Goal: Task Accomplishment & Management: Manage account settings

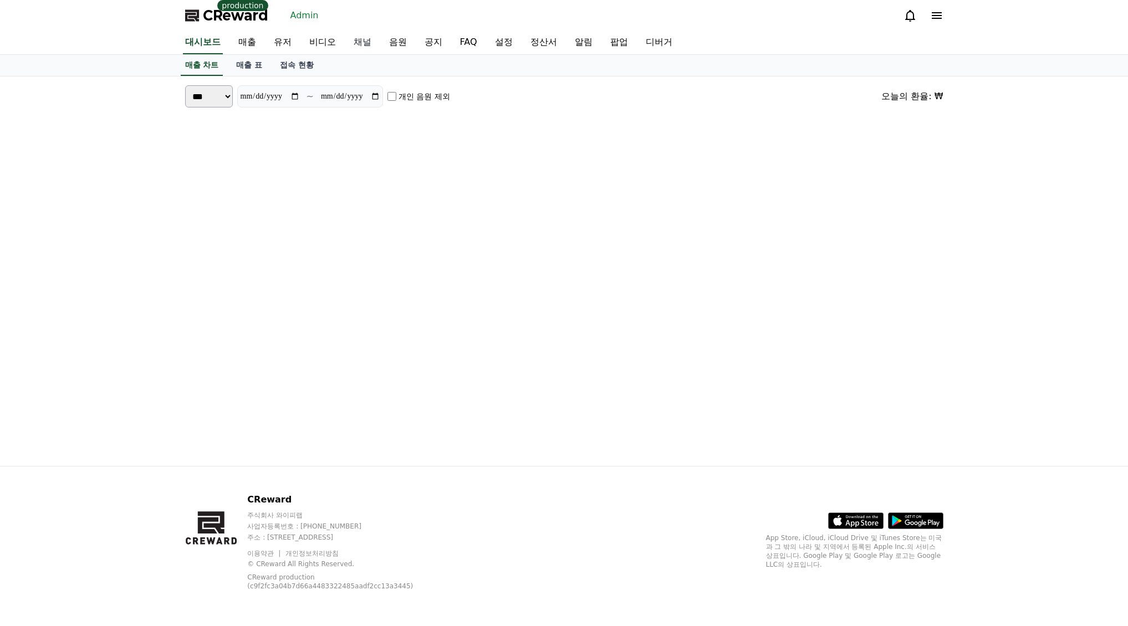
click at [369, 45] on link "채널" at bounding box center [362, 42] width 35 height 23
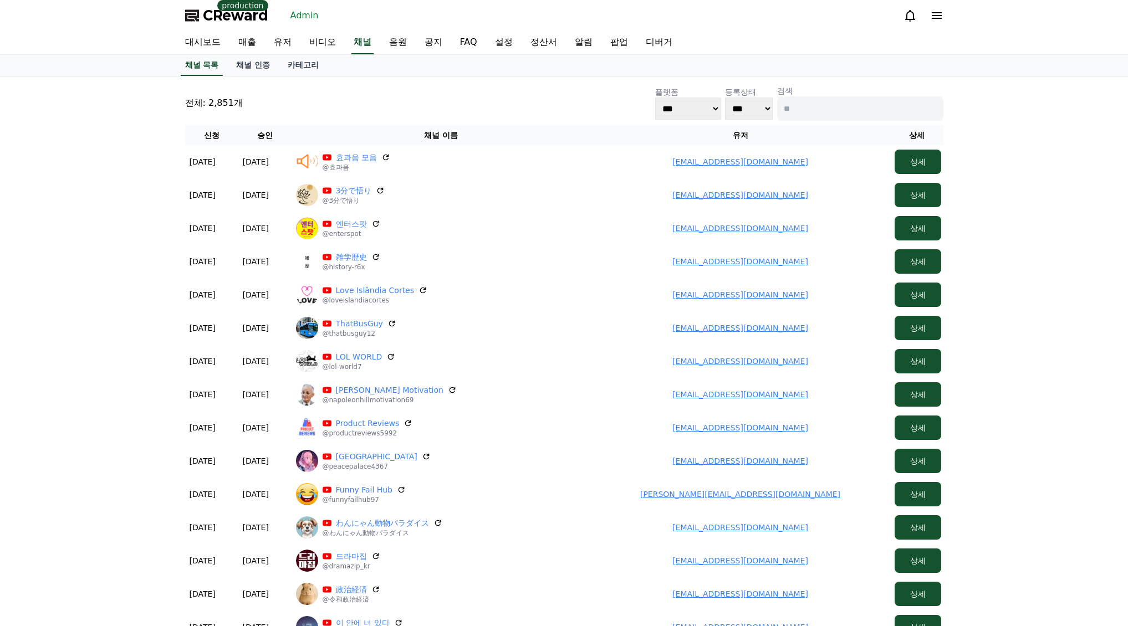
click at [844, 106] on input at bounding box center [860, 108] width 166 height 24
type input "***"
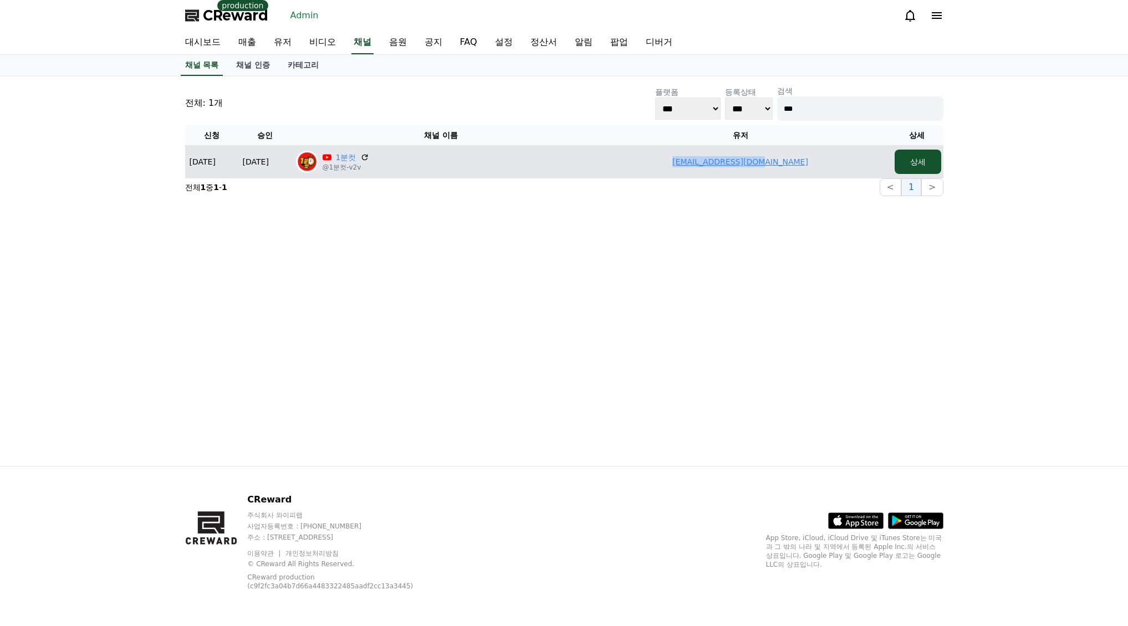
drag, startPoint x: 620, startPoint y: 177, endPoint x: 815, endPoint y: 171, distance: 194.6
click at [860, 173] on td "pajuquick@naver.com" at bounding box center [740, 161] width 299 height 33
click at [799, 162] on td "pajuquick@naver.com" at bounding box center [740, 161] width 299 height 33
drag, startPoint x: 811, startPoint y: 162, endPoint x: 657, endPoint y: 161, distance: 154.0
click at [657, 161] on td "pajuquick@naver.com" at bounding box center [740, 161] width 299 height 33
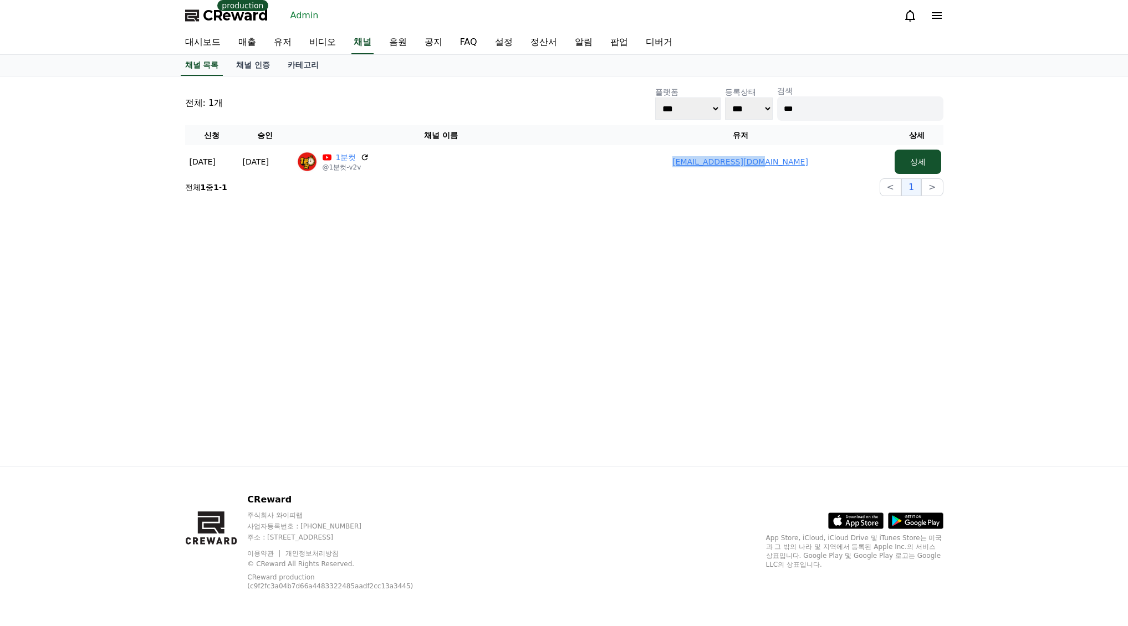
copy link "pajuquick@naver.com"
click at [247, 21] on span "CReward" at bounding box center [235, 16] width 65 height 18
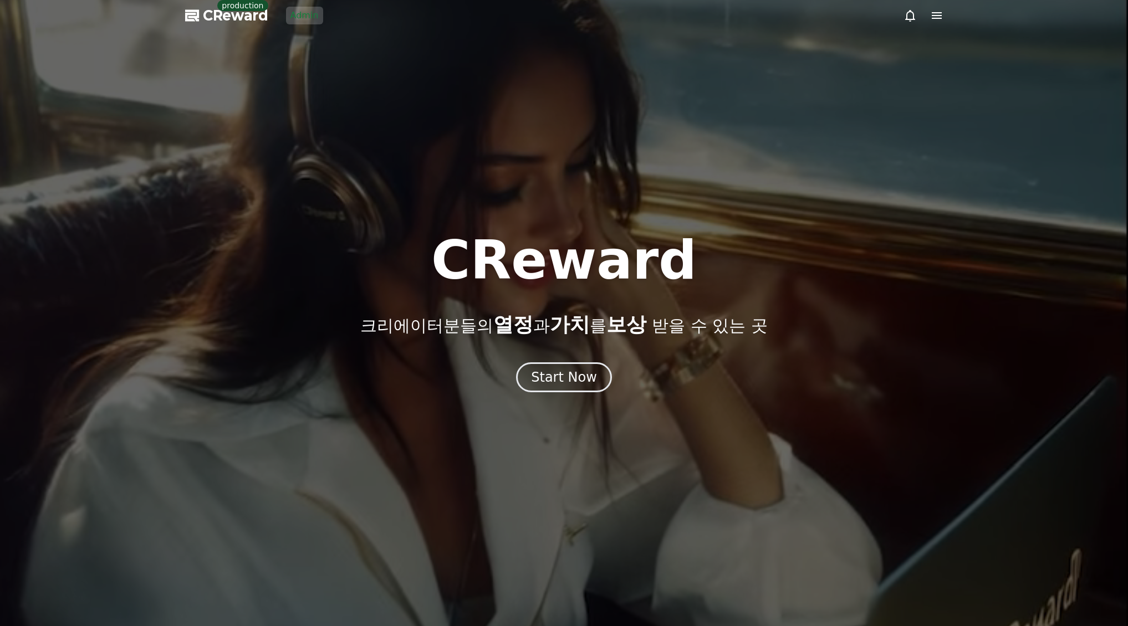
click at [593, 361] on div "CReward 크리에이터분들의 열정 과 가치 를 보상 받을 수 있는 곳 Start Now" at bounding box center [564, 313] width 1128 height 158
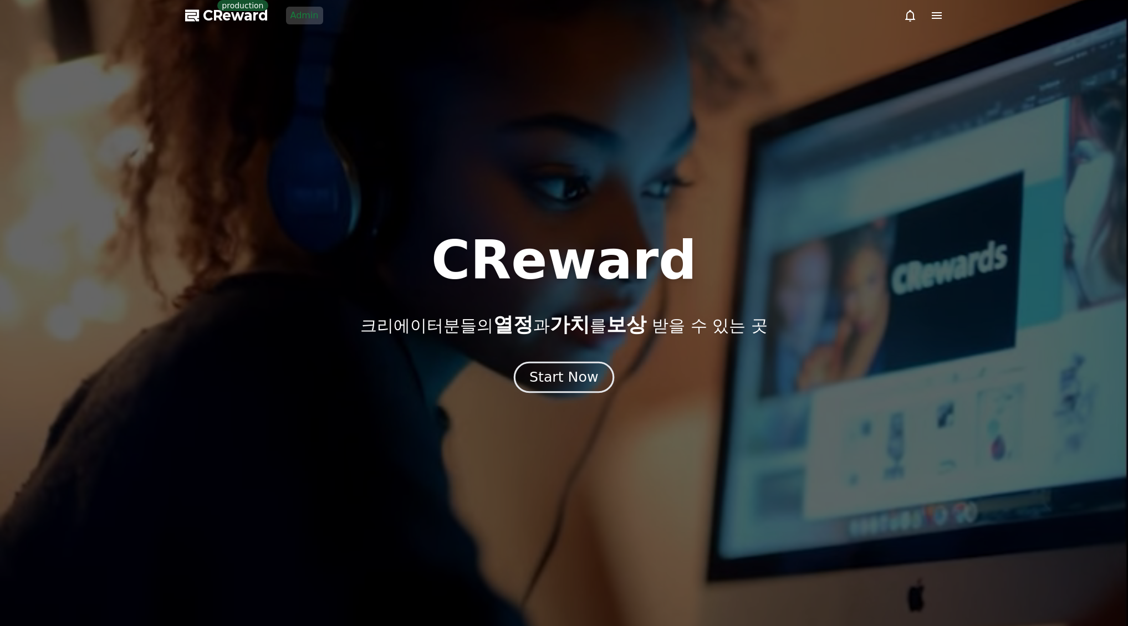
click at [575, 365] on button "Start Now" at bounding box center [564, 378] width 100 height 32
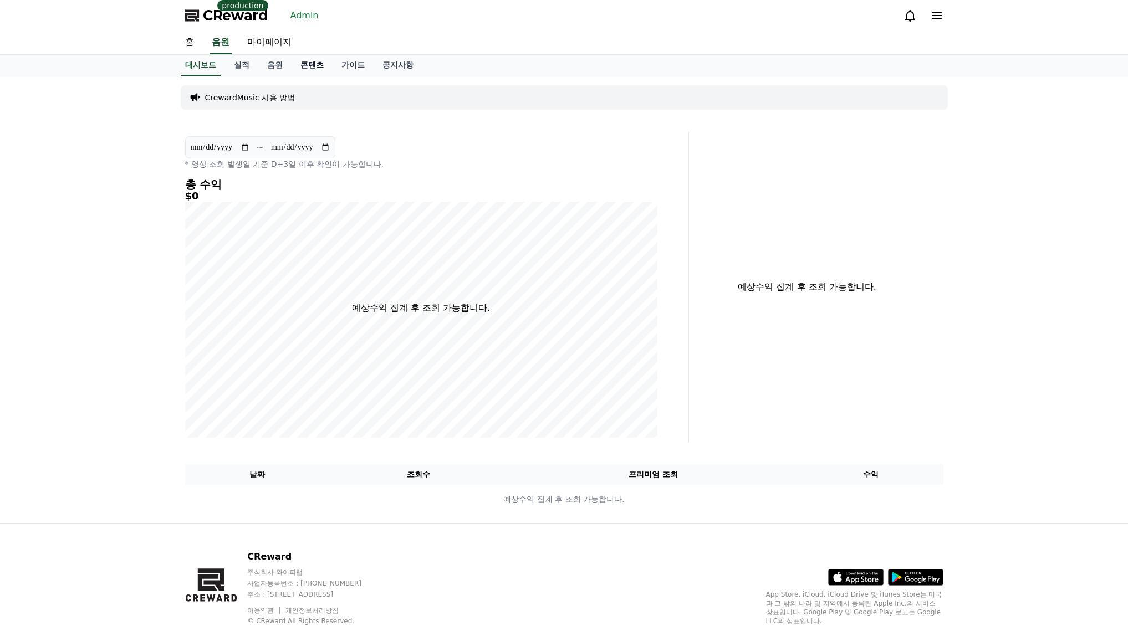
click at [314, 66] on link "콘텐츠" at bounding box center [311, 65] width 41 height 21
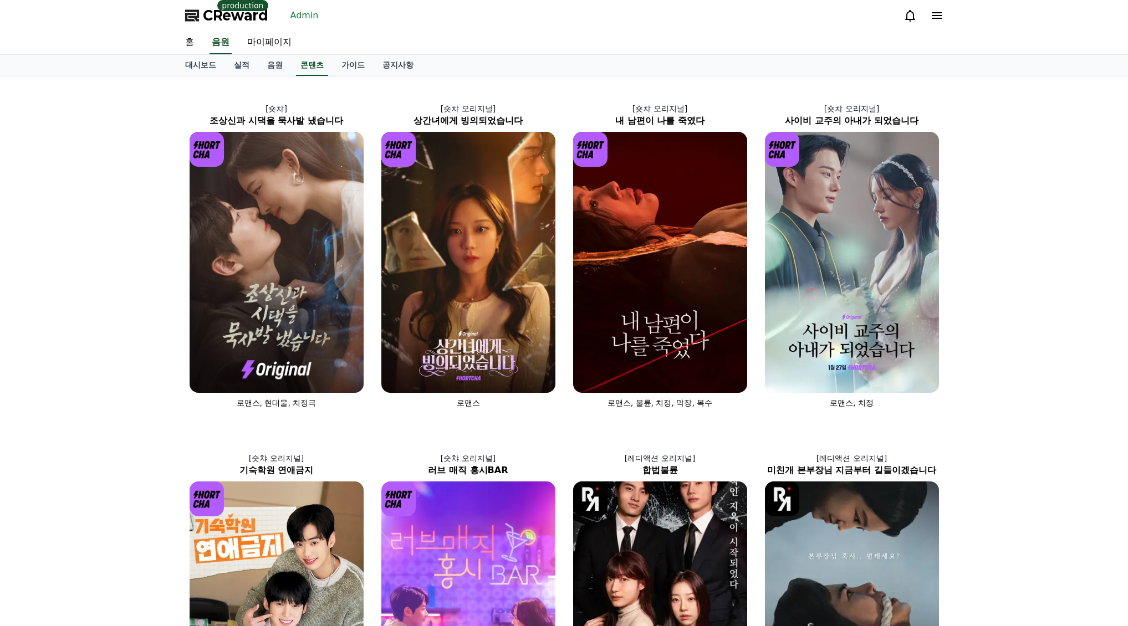
click at [988, 135] on div "[숏챠] 조상신과 시댁을 묵사발 냈습니다 로맨스, 현대물, 치정극 [숏챠 오리지널] 상간녀에게 빙의되었습니다 로맨스 [숏챠 오리지널] 내 남편…" at bounding box center [564, 598] width 1128 height 1044
click at [965, 112] on div "[숏챠] 조상신과 시댁을 묵사발 냈습니다 로맨스, 현대물, 치정극 [숏챠 오리지널] 상간녀에게 빙의되었습니다 로맨스 [숏챠 오리지널] 내 남편…" at bounding box center [564, 598] width 1128 height 1044
click at [298, 18] on link "Admin" at bounding box center [304, 16] width 37 height 18
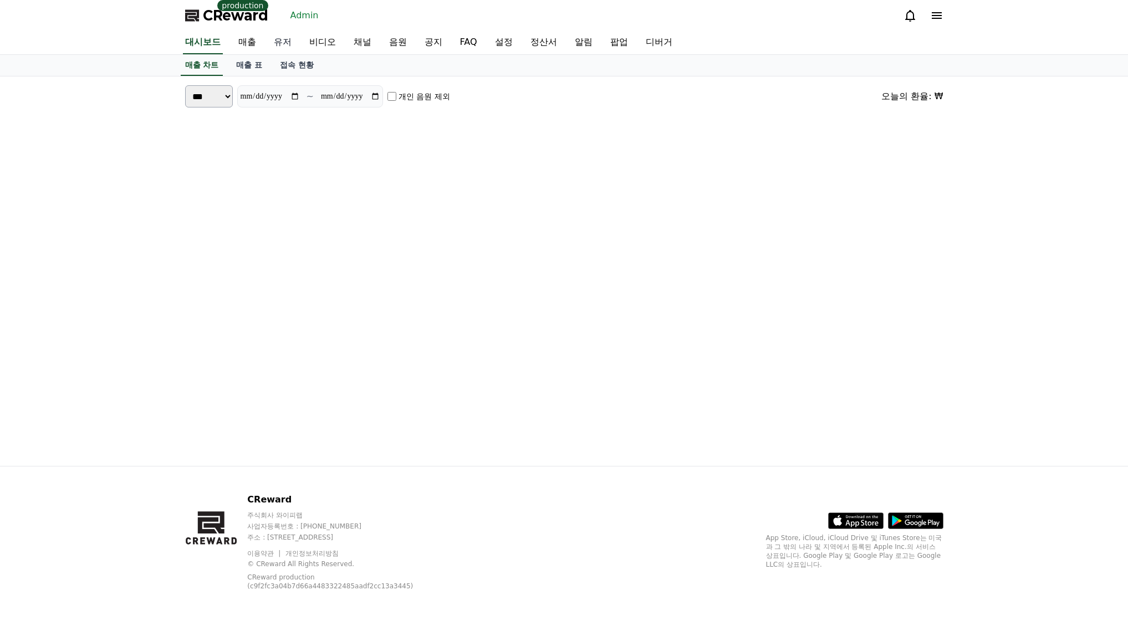
click at [288, 40] on link "유저" at bounding box center [282, 42] width 35 height 23
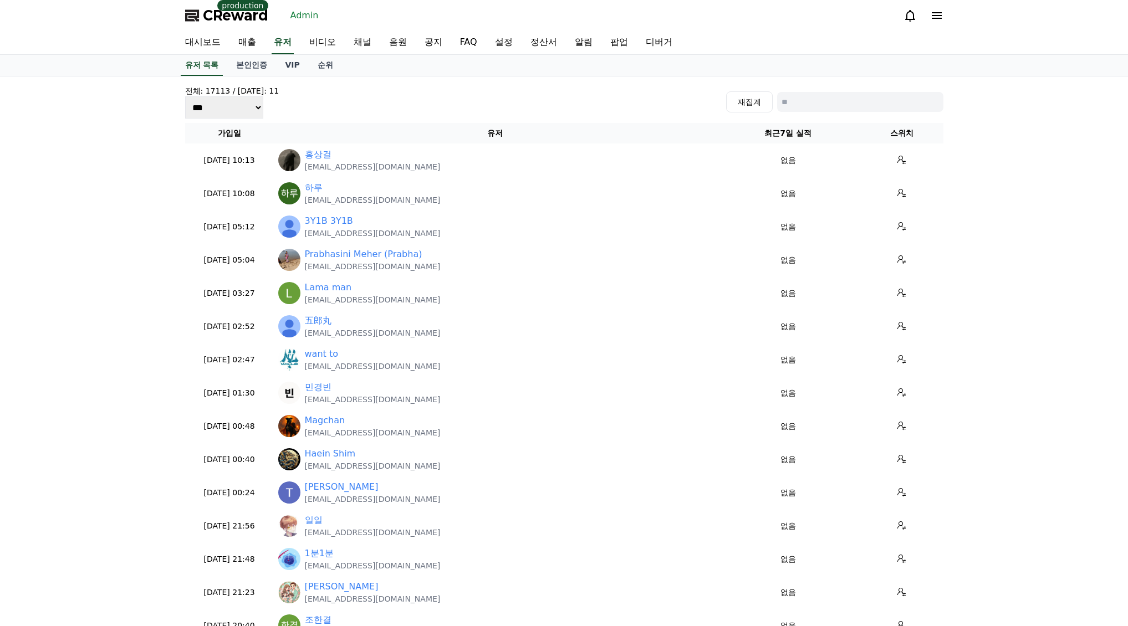
click at [816, 109] on input at bounding box center [860, 102] width 166 height 20
paste input "**********"
type input "**********"
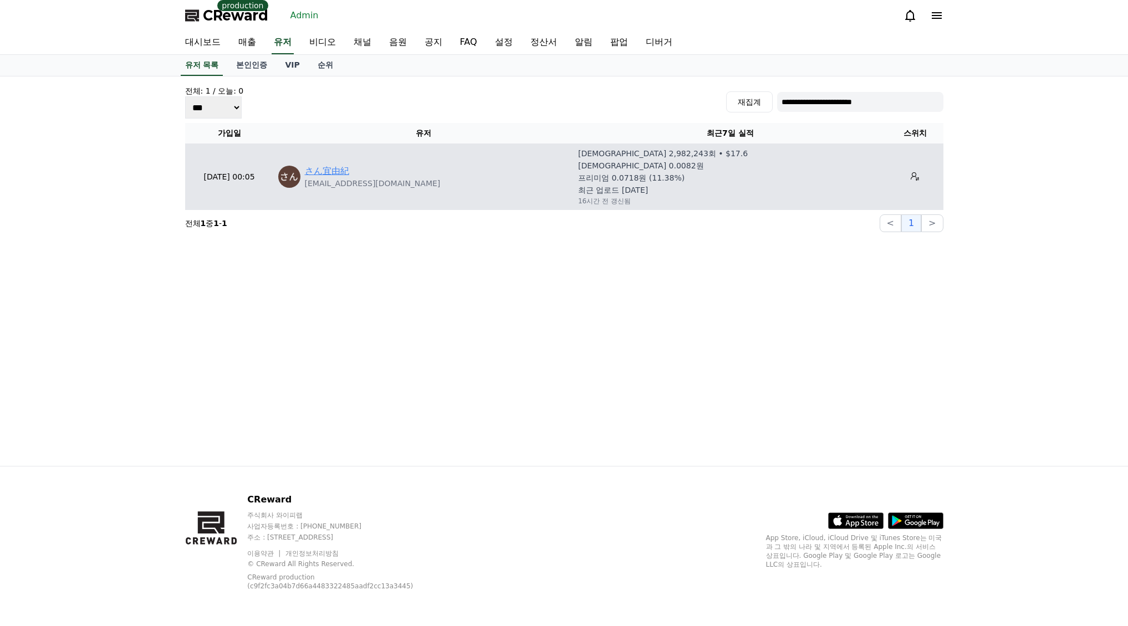
click at [345, 167] on link "さん宜由紀" at bounding box center [327, 171] width 44 height 13
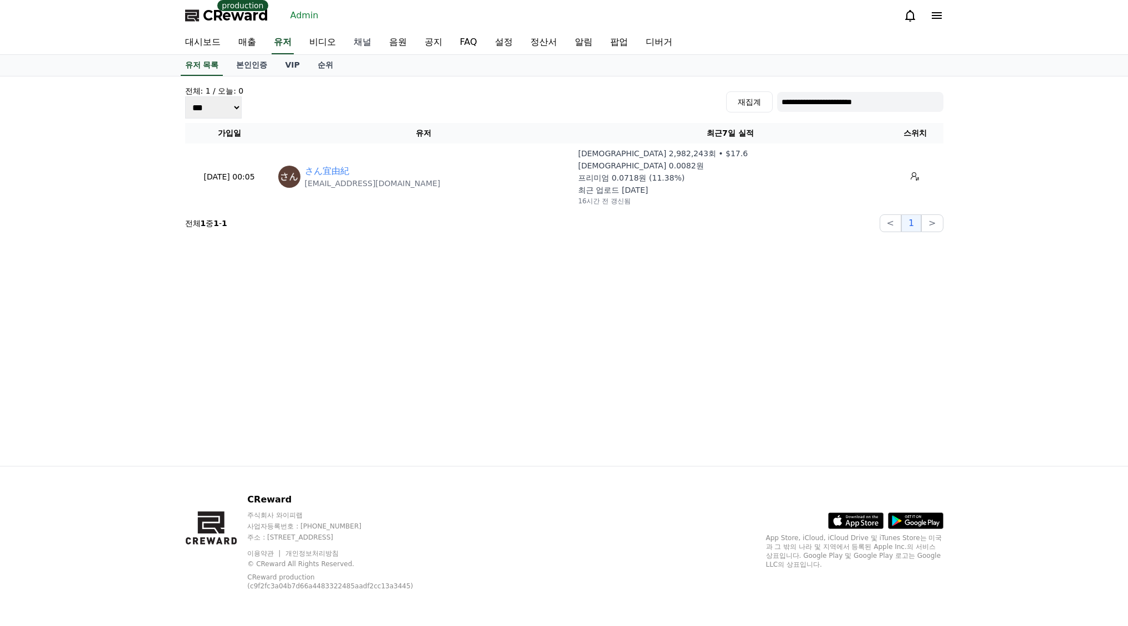
click at [358, 40] on link "채널" at bounding box center [362, 42] width 35 height 23
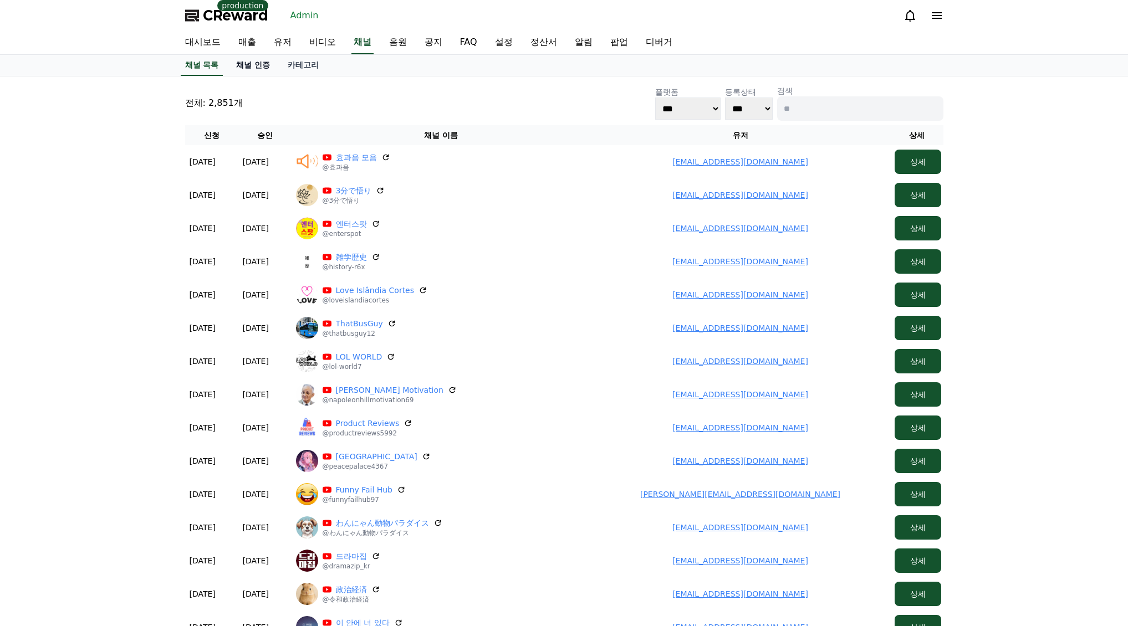
click at [253, 66] on link "채널 인증" at bounding box center [253, 65] width 52 height 21
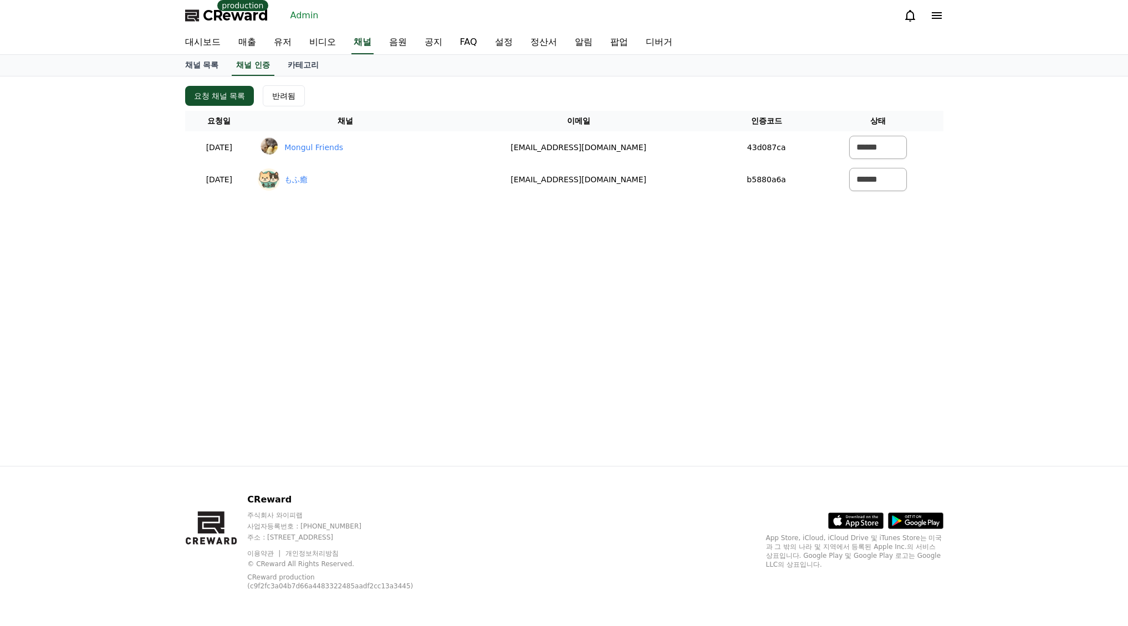
click at [480, 241] on div "요청 채널 목록 반려됨 요청일 채널 이메일 인증코드 상태 2025-09-09 09-09 Mongul Friends ttl1054@gmail.c…" at bounding box center [564, 271] width 776 height 390
drag, startPoint x: 549, startPoint y: 259, endPoint x: 528, endPoint y: 249, distance: 23.1
click at [550, 259] on div "요청 채널 목록 반려됨 요청일 채널 이메일 인증코드 상태 2025-09-09 09-09 Mongul Friends ttl1054@gmail.c…" at bounding box center [564, 271] width 776 height 390
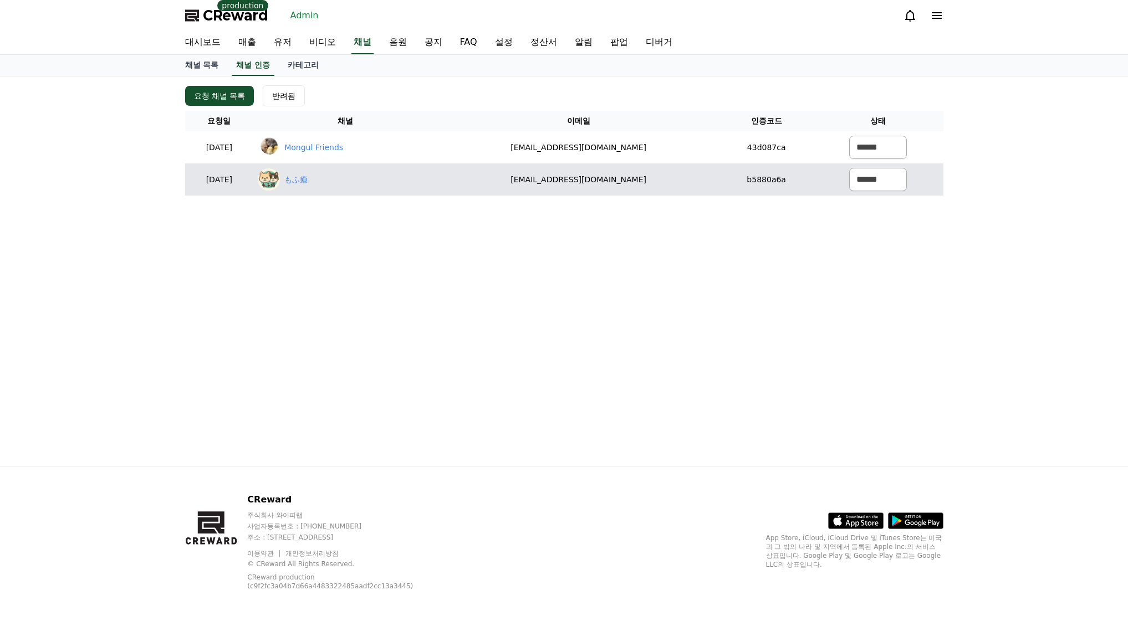
click at [433, 177] on div "もふ癒" at bounding box center [345, 179] width 175 height 22
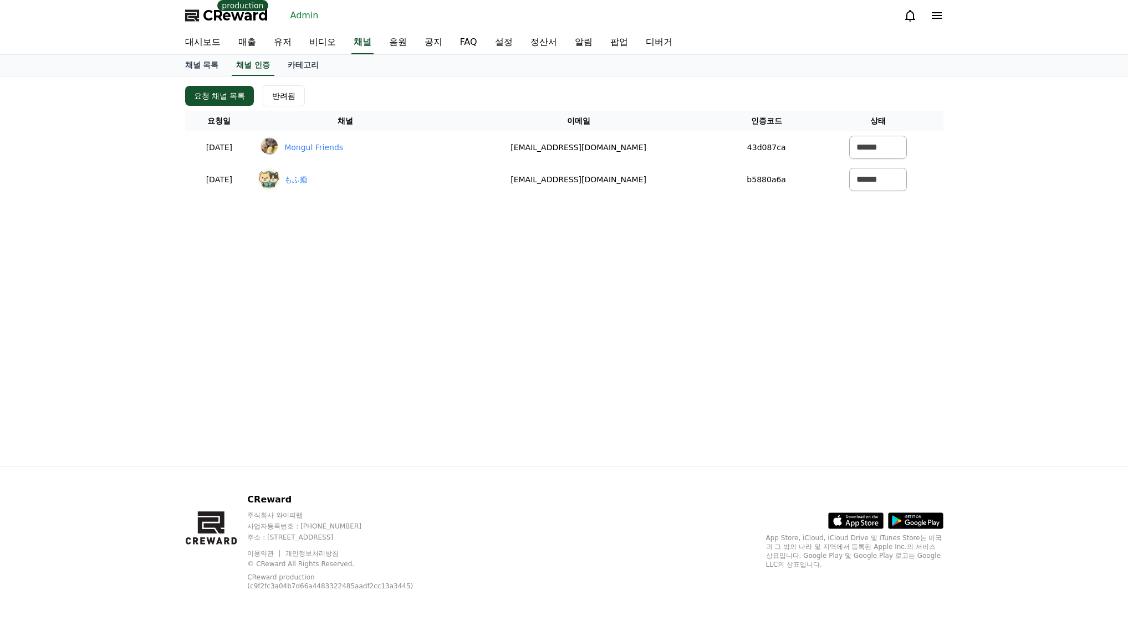
click at [498, 281] on div "요청 채널 목록 반려됨 요청일 채널 이메일 인증코드 상태 2025-09-09 09-09 Mongul Friends ttl1054@gmail.c…" at bounding box center [564, 271] width 776 height 390
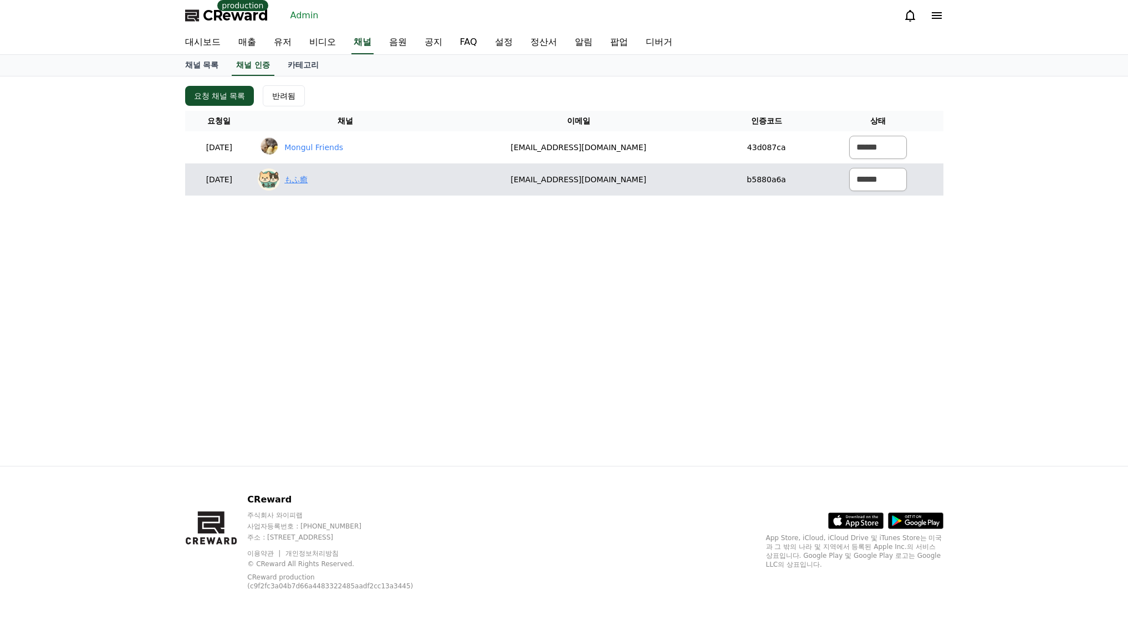
click at [308, 178] on link "もふ癒" at bounding box center [295, 180] width 23 height 12
click at [541, 178] on td "gakuhi32@gmail.com" at bounding box center [578, 179] width 282 height 32
drag, startPoint x: 542, startPoint y: 177, endPoint x: 653, endPoint y: 183, distance: 111.0
click at [653, 183] on td "gakuhi32@gmail.com" at bounding box center [578, 179] width 282 height 32
copy td "gakuhi32@gmail.com"
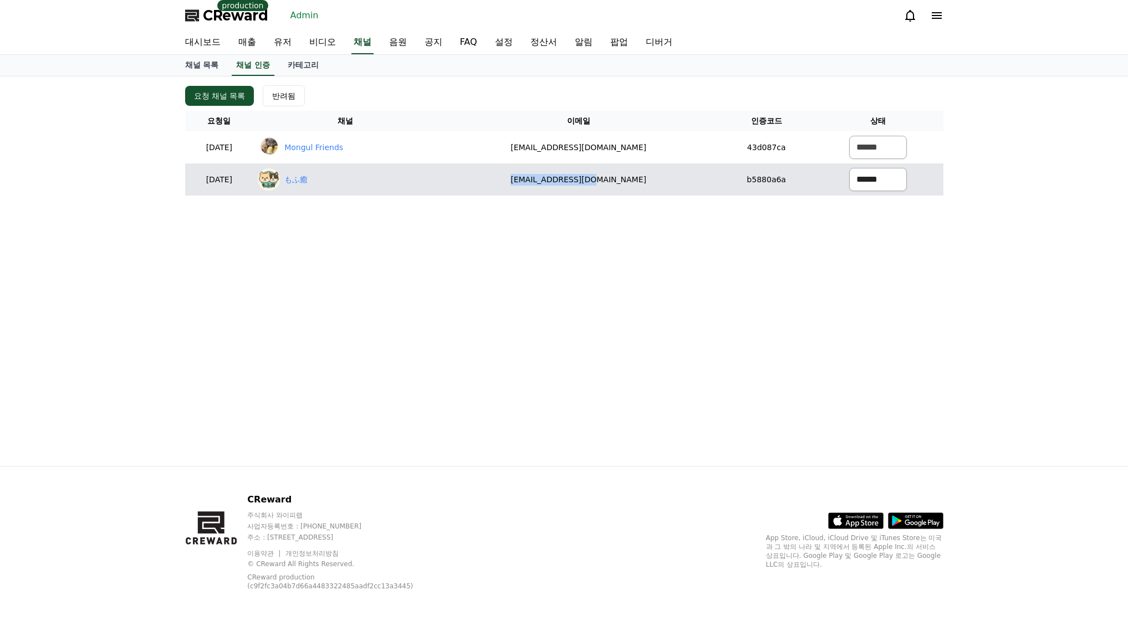
drag, startPoint x: 884, startPoint y: 180, endPoint x: 882, endPoint y: 191, distance: 11.3
click at [884, 180] on select "****** *** ***" at bounding box center [878, 179] width 58 height 23
select select "********"
click at [849, 168] on select "****** *** ***" at bounding box center [878, 179] width 58 height 23
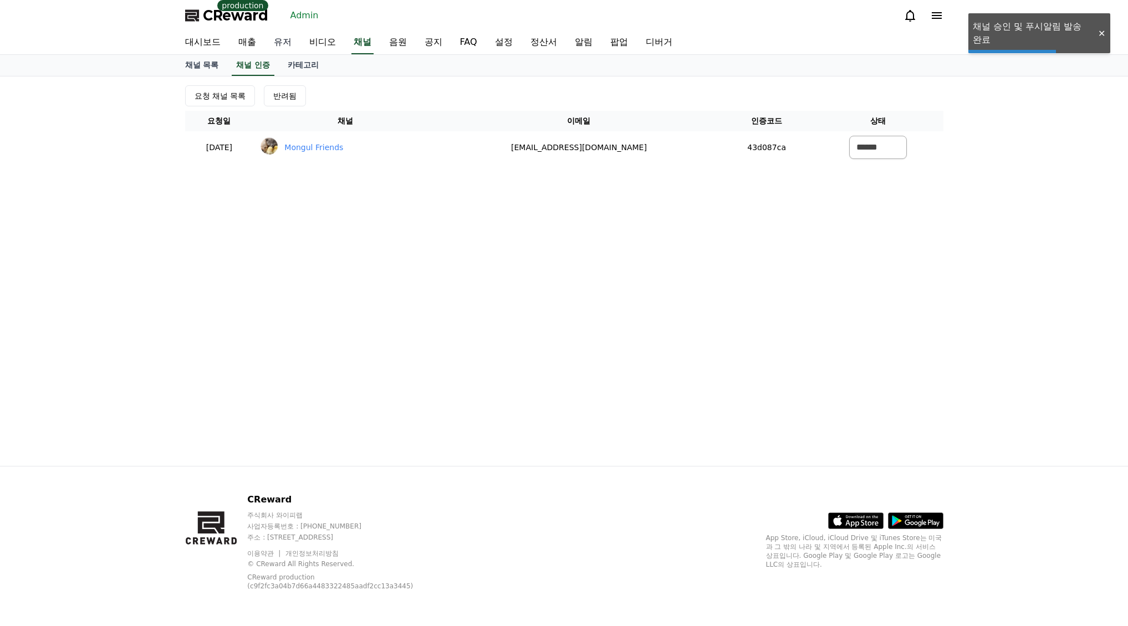
click at [283, 41] on link "유저" at bounding box center [282, 42] width 35 height 23
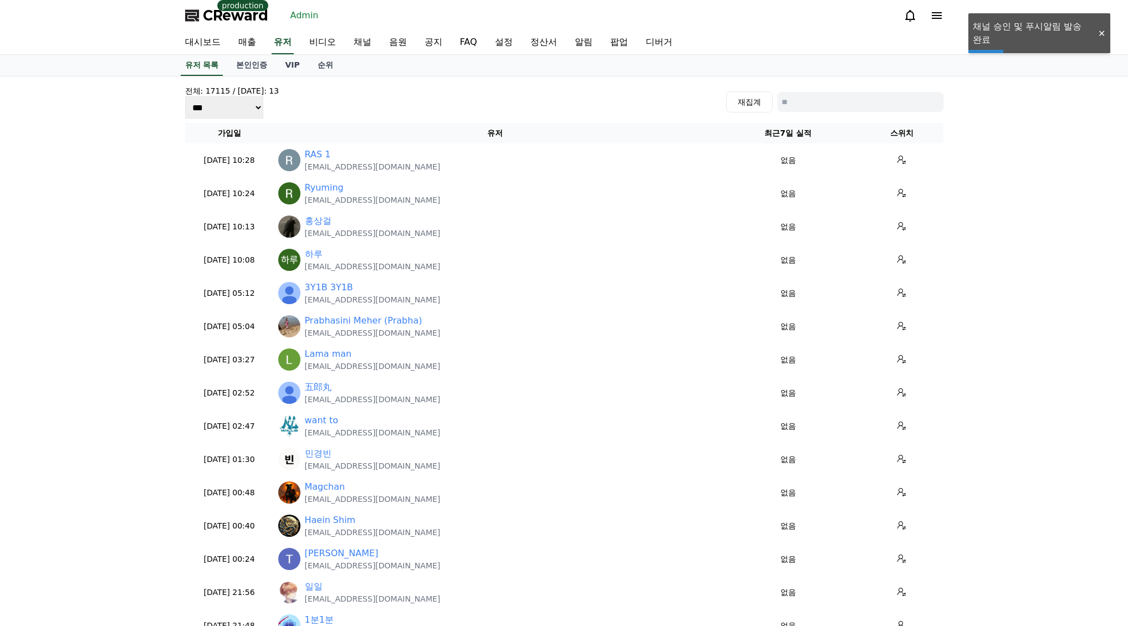
click at [857, 100] on input at bounding box center [860, 102] width 166 height 20
paste input "**********"
type input "**********"
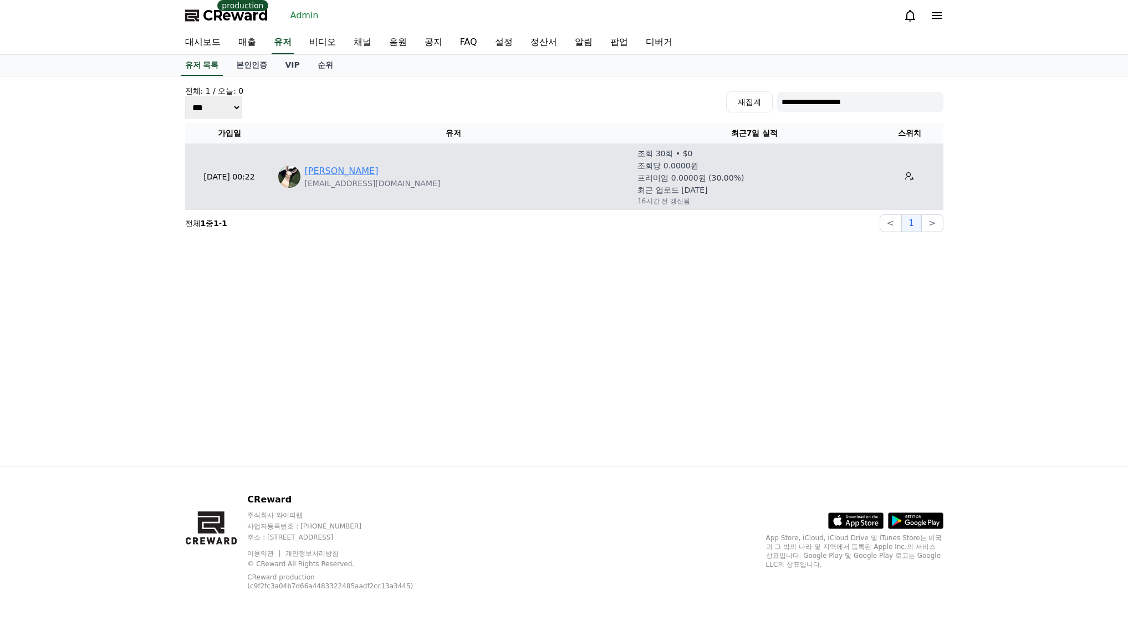
click at [311, 169] on link "손동찬" at bounding box center [342, 171] width 74 height 13
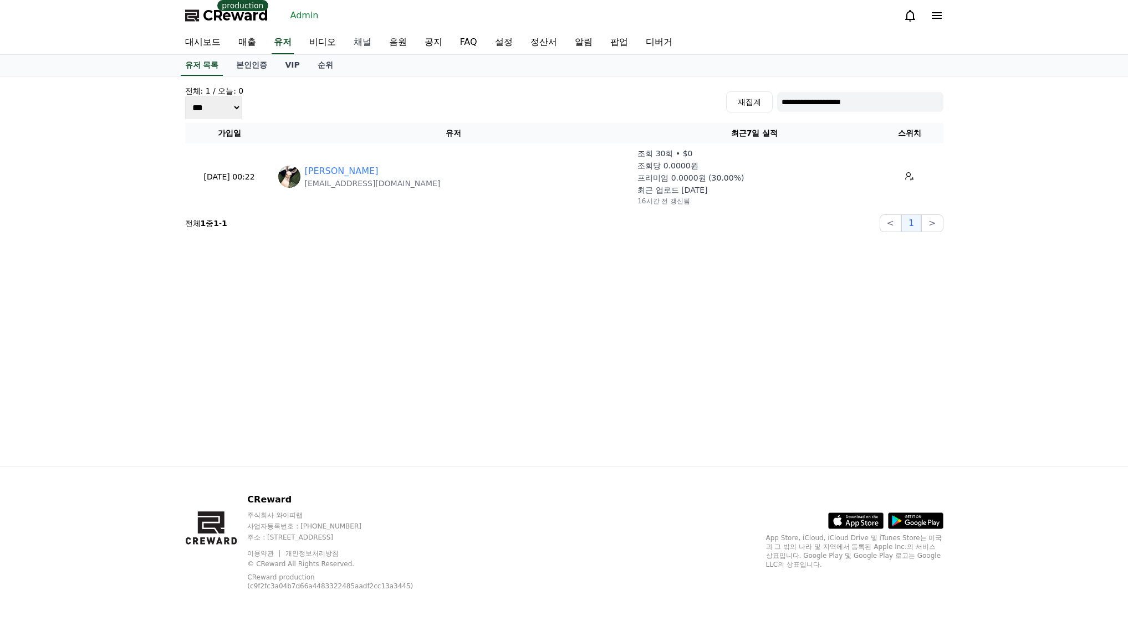
click at [353, 42] on link "채널" at bounding box center [362, 42] width 35 height 23
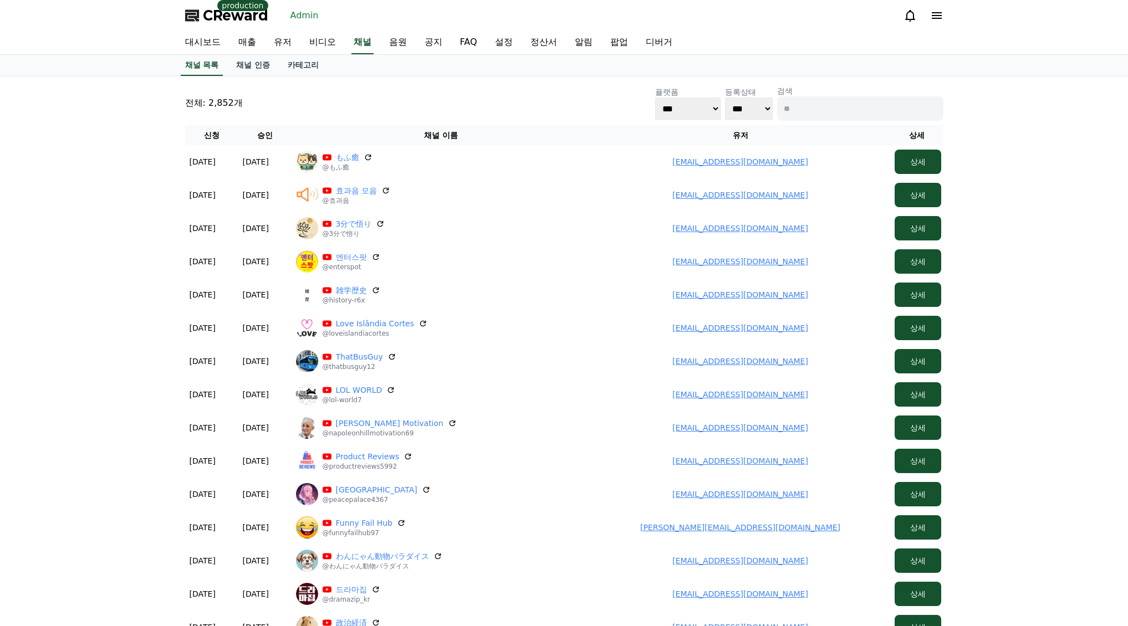
click at [826, 113] on input at bounding box center [860, 108] width 166 height 24
paste input "**********"
type input "**********"
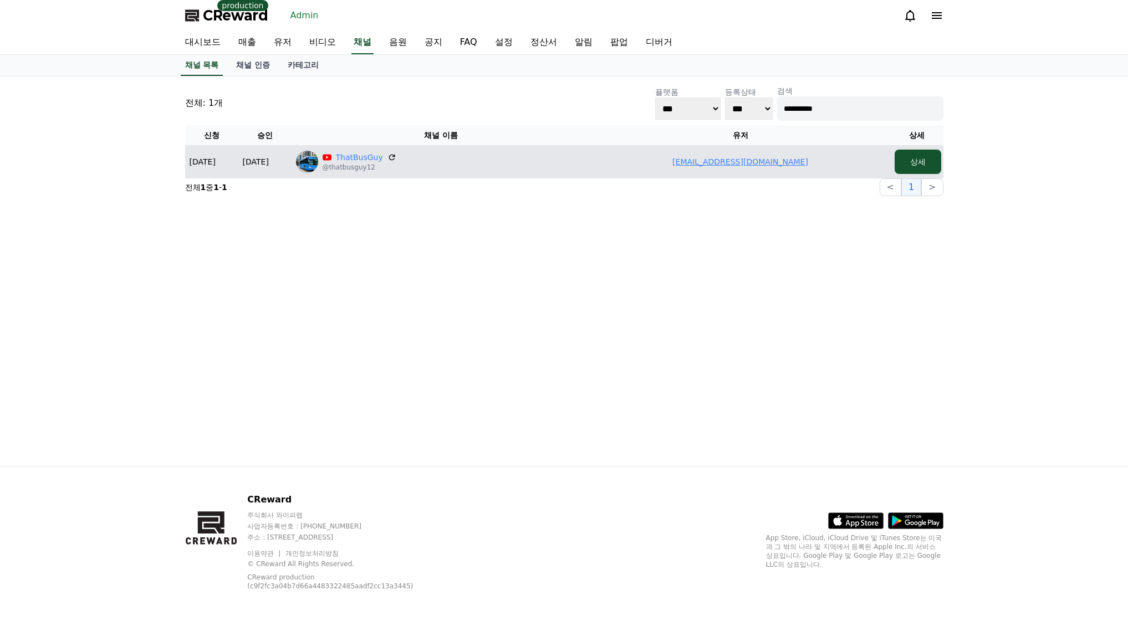
click at [724, 159] on link "thatbusguy12@gmail.com" at bounding box center [740, 161] width 136 height 9
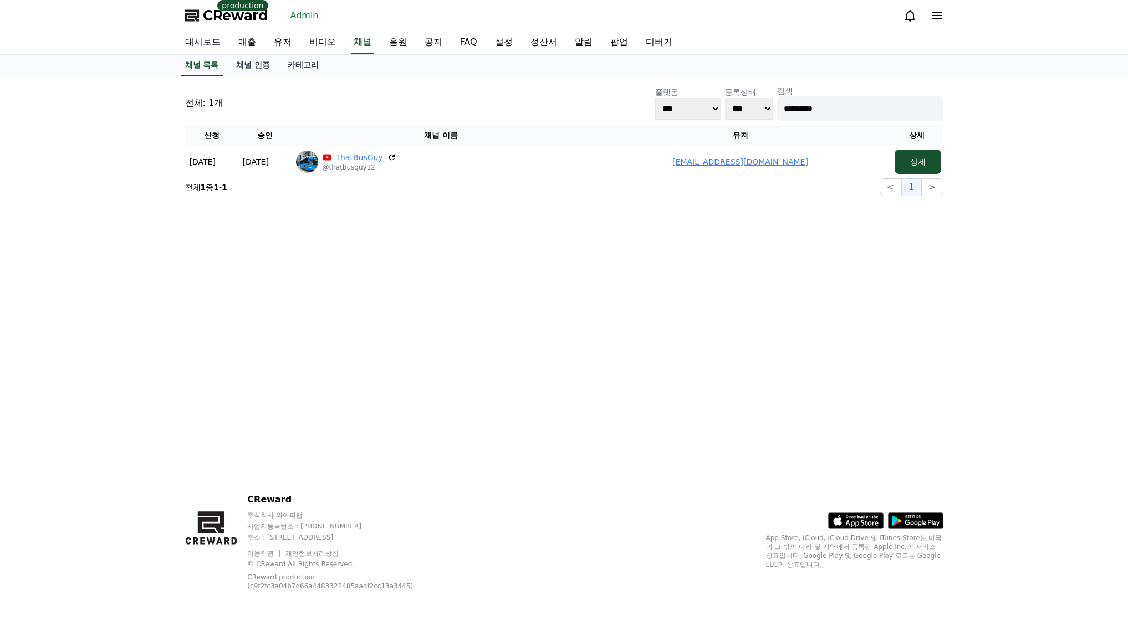
click at [215, 42] on link "대시보드" at bounding box center [202, 42] width 53 height 23
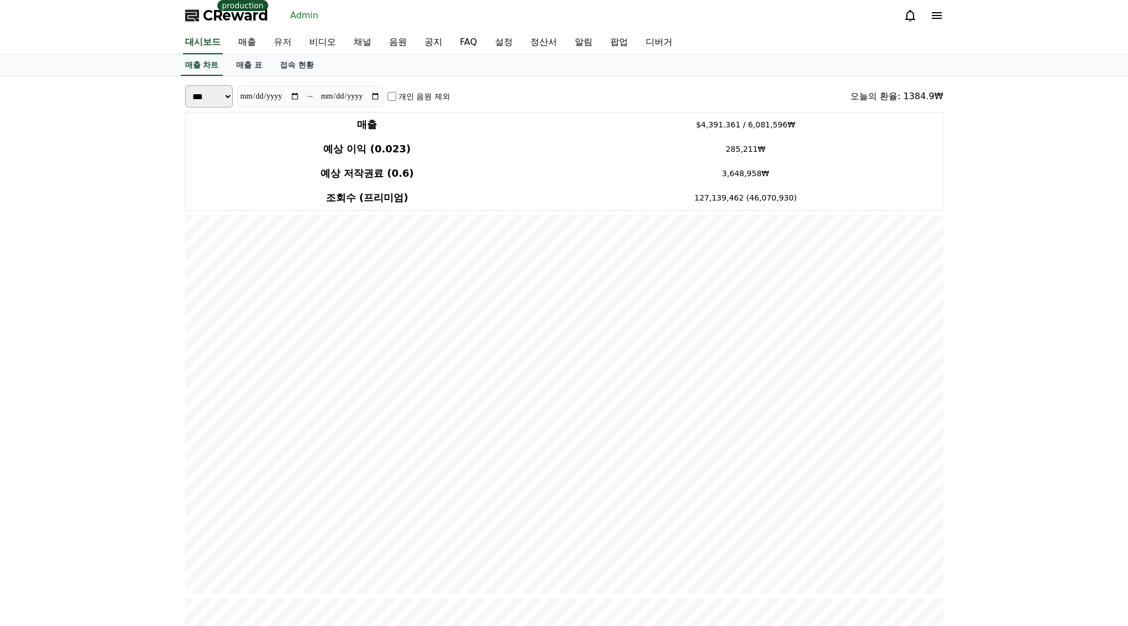
click at [281, 48] on link "유저" at bounding box center [282, 42] width 35 height 23
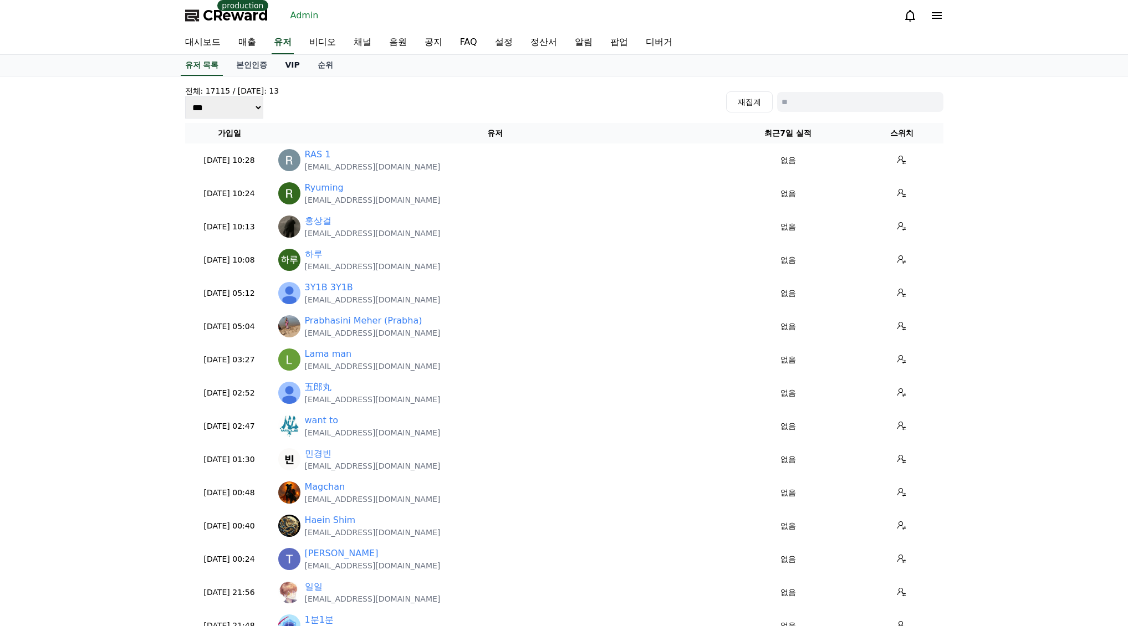
click at [293, 68] on link "VIP" at bounding box center [292, 65] width 32 height 21
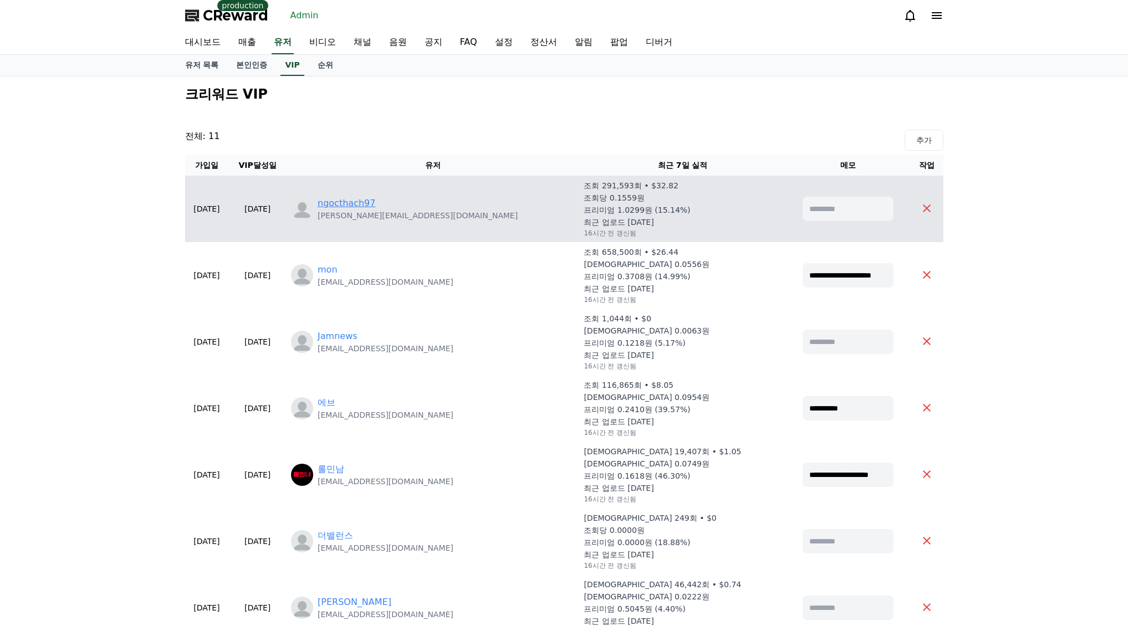
click at [375, 208] on link "ngocthach97" at bounding box center [346, 203] width 58 height 13
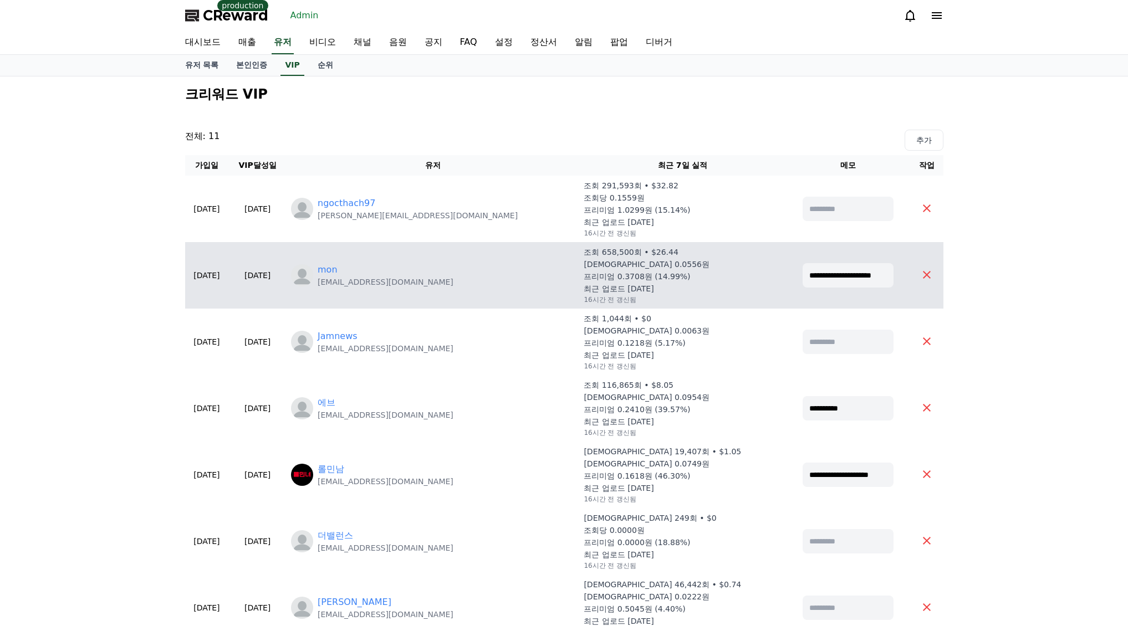
click at [369, 272] on div "mon takuya05041430@gmail.com" at bounding box center [433, 275] width 284 height 24
click at [337, 272] on link "mon" at bounding box center [327, 269] width 20 height 13
click at [811, 283] on input "**********" at bounding box center [847, 275] width 91 height 24
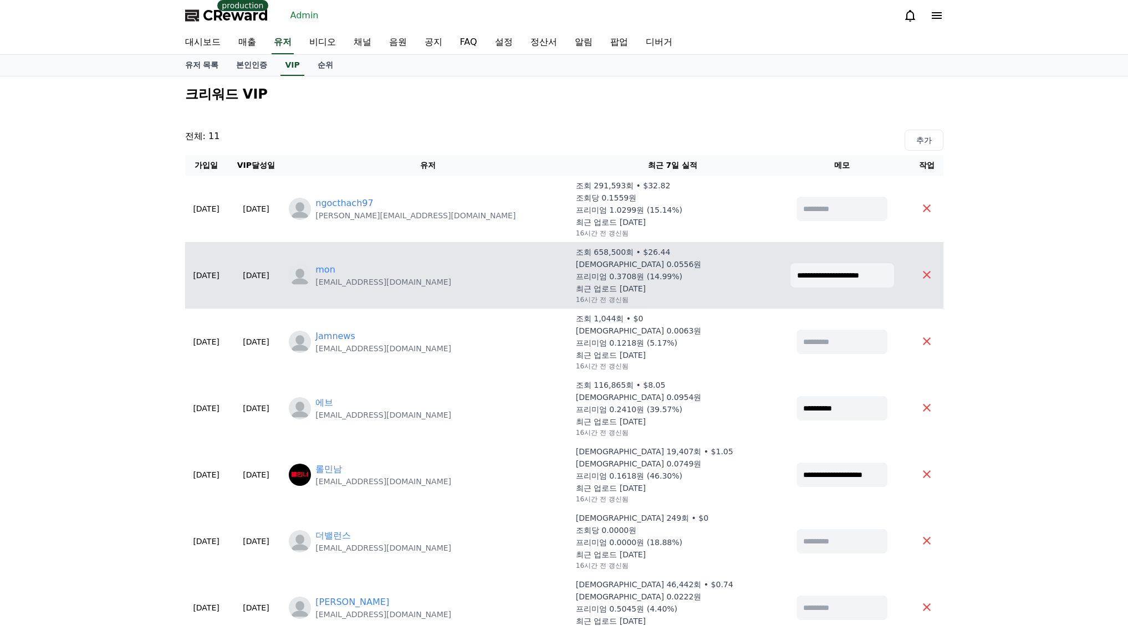
drag, startPoint x: 795, startPoint y: 277, endPoint x: 900, endPoint y: 275, distance: 105.3
click at [900, 275] on td "**********" at bounding box center [842, 275] width 137 height 66
click at [530, 271] on div "mon takuya05041430@gmail.com" at bounding box center [428, 275] width 278 height 24
click at [335, 270] on link "mon" at bounding box center [325, 269] width 20 height 13
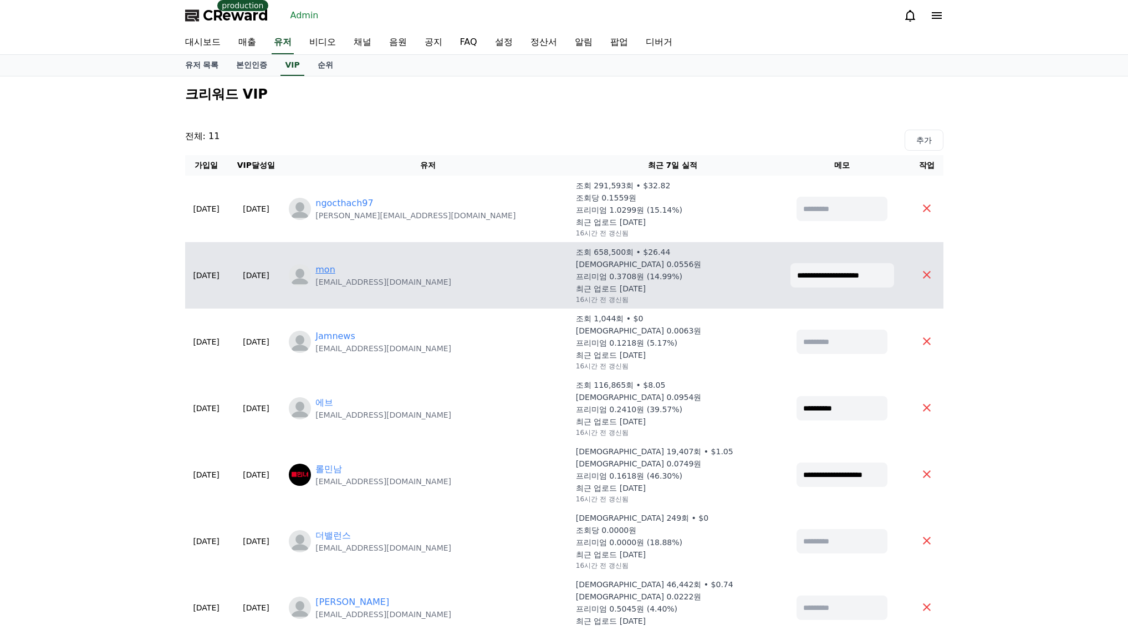
click at [335, 274] on link "mon" at bounding box center [325, 269] width 20 height 13
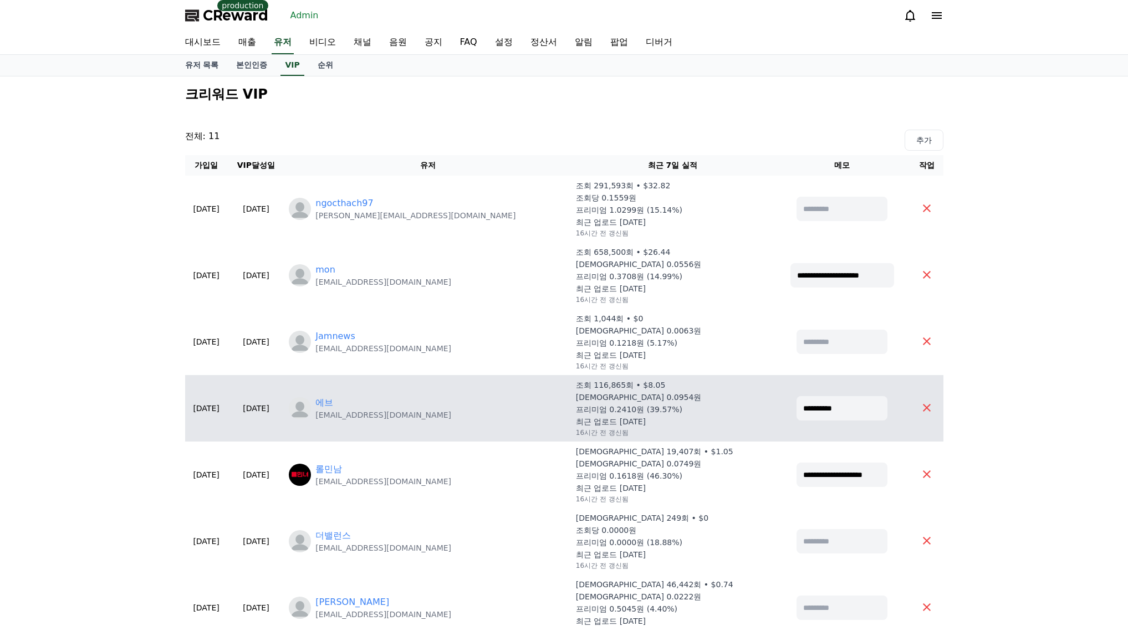
click at [383, 411] on p "eb087594@naver.com" at bounding box center [383, 414] width 136 height 11
click at [333, 399] on link "에브" at bounding box center [324, 402] width 18 height 13
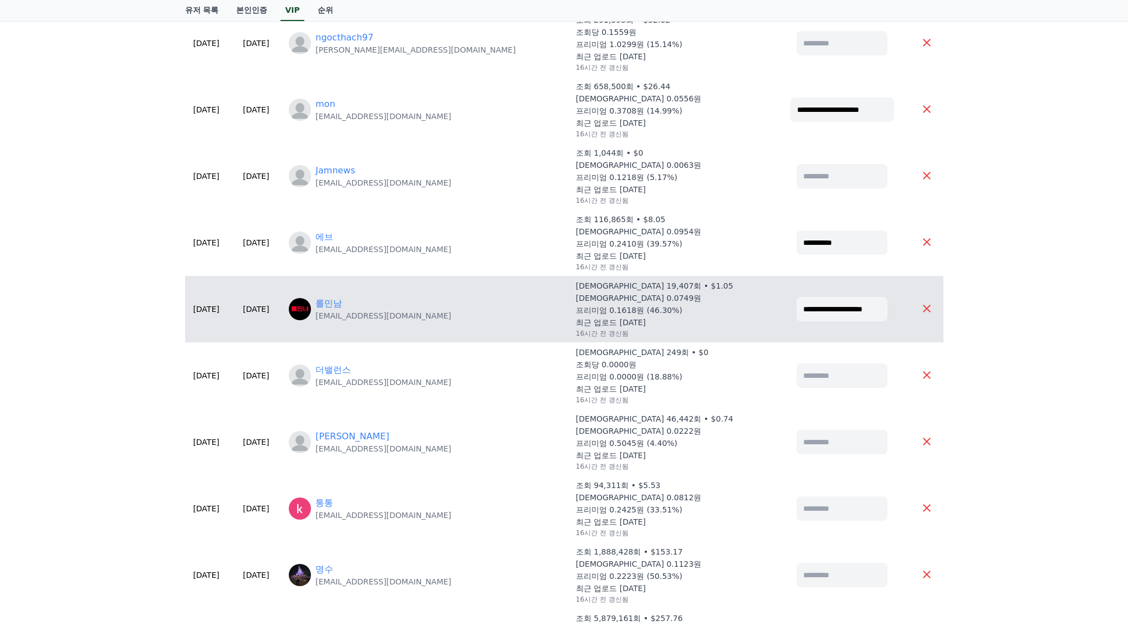
scroll to position [166, 0]
click at [342, 304] on link "롤민남" at bounding box center [328, 302] width 27 height 13
click at [342, 299] on link "롤민남" at bounding box center [328, 302] width 27 height 13
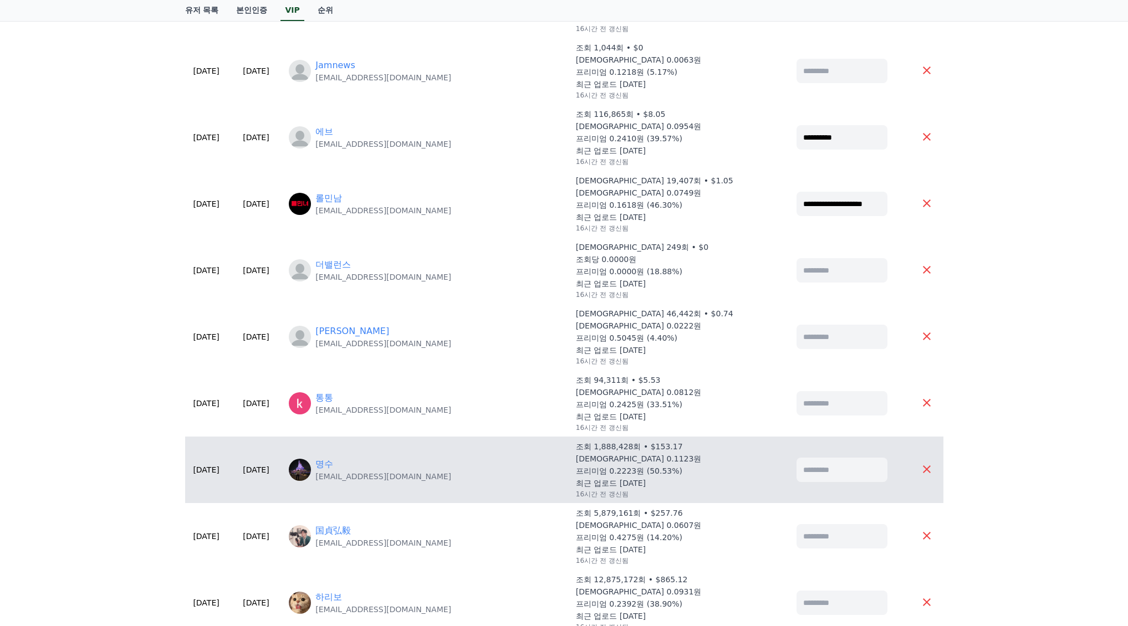
scroll to position [332, 0]
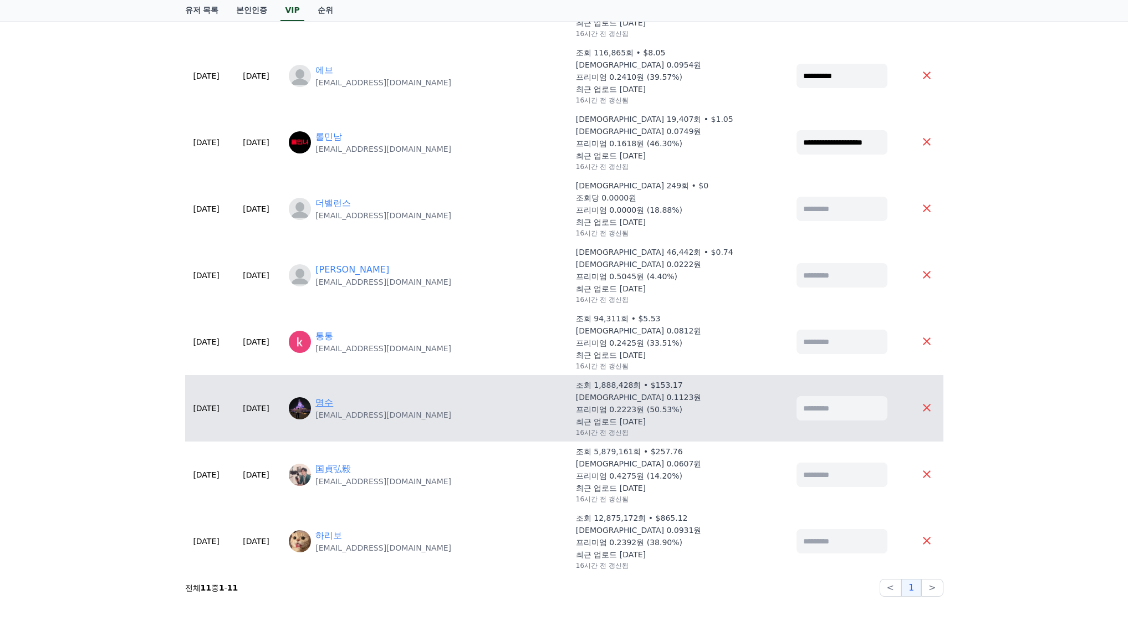
click at [333, 406] on link "명수" at bounding box center [324, 402] width 18 height 13
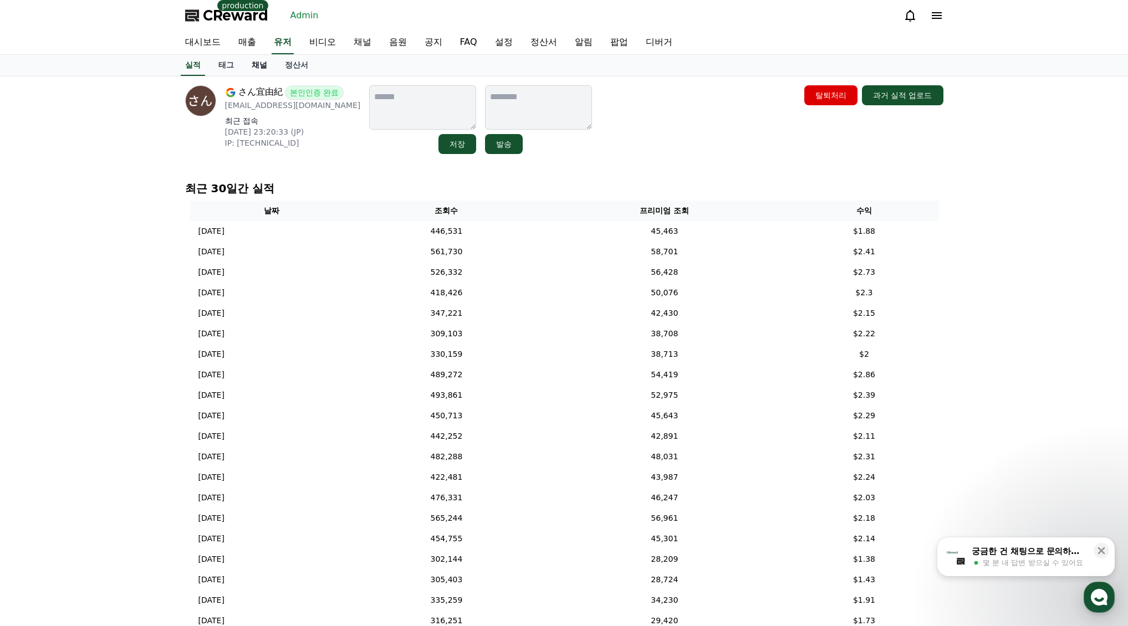
click at [263, 69] on link "채널" at bounding box center [259, 65] width 33 height 21
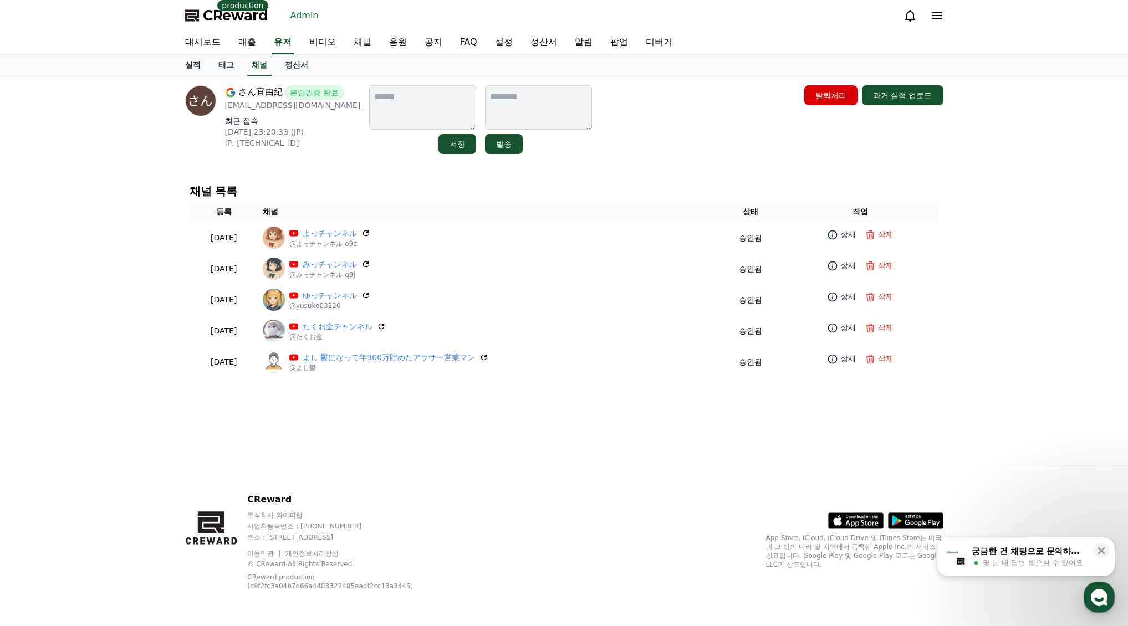
click at [189, 66] on link "실적" at bounding box center [192, 65] width 33 height 21
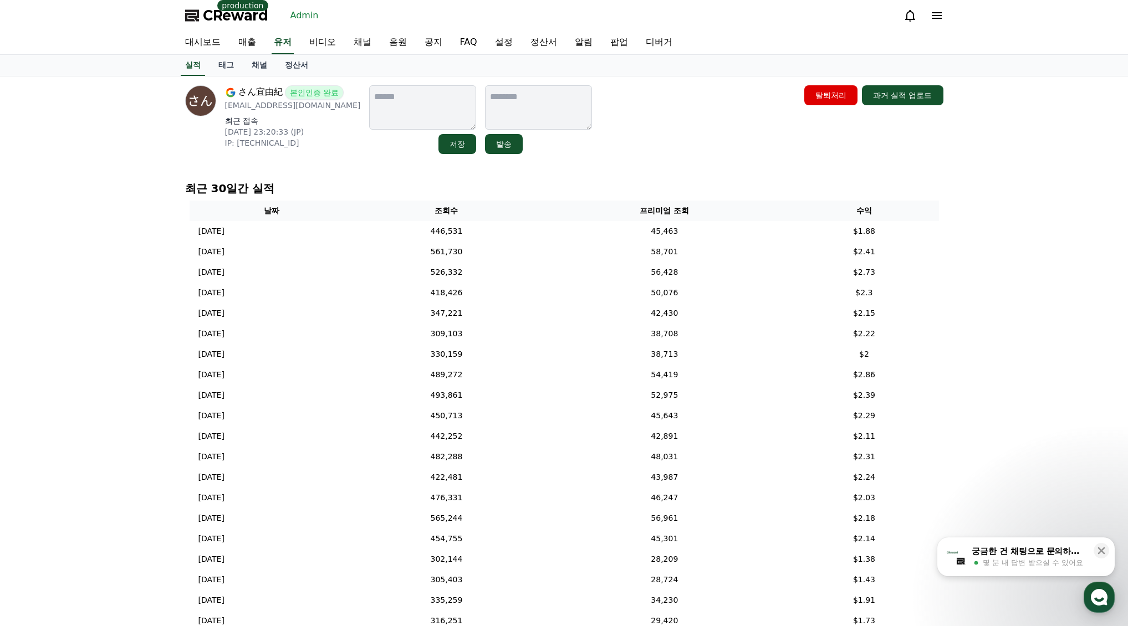
click at [247, 64] on link "채널" at bounding box center [259, 65] width 33 height 21
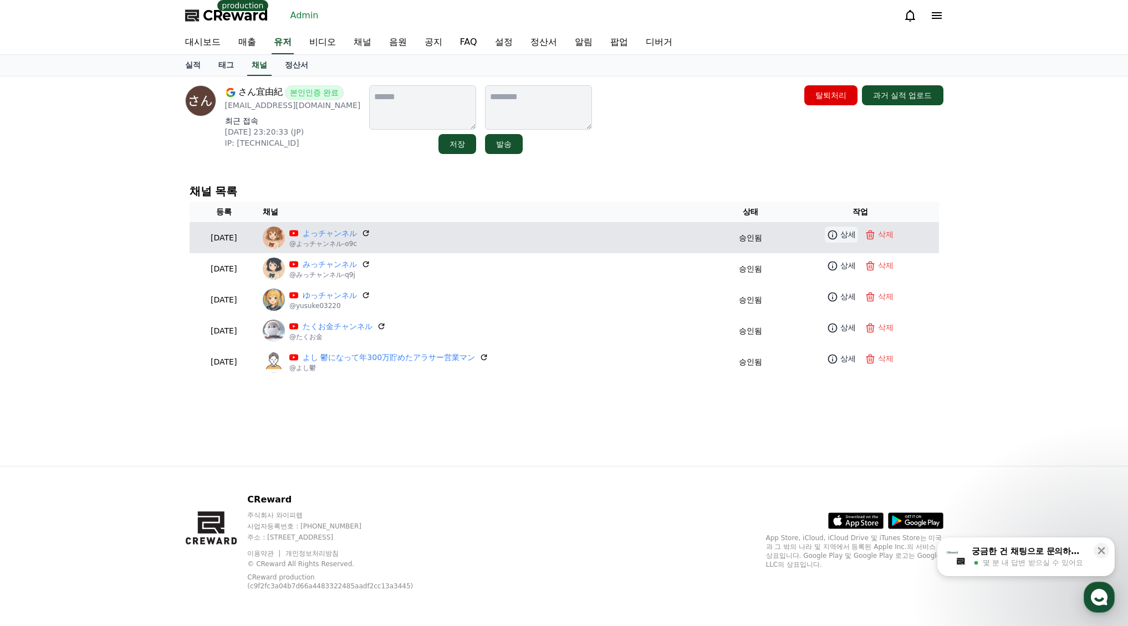
click at [847, 231] on p "상세" at bounding box center [848, 235] width 16 height 12
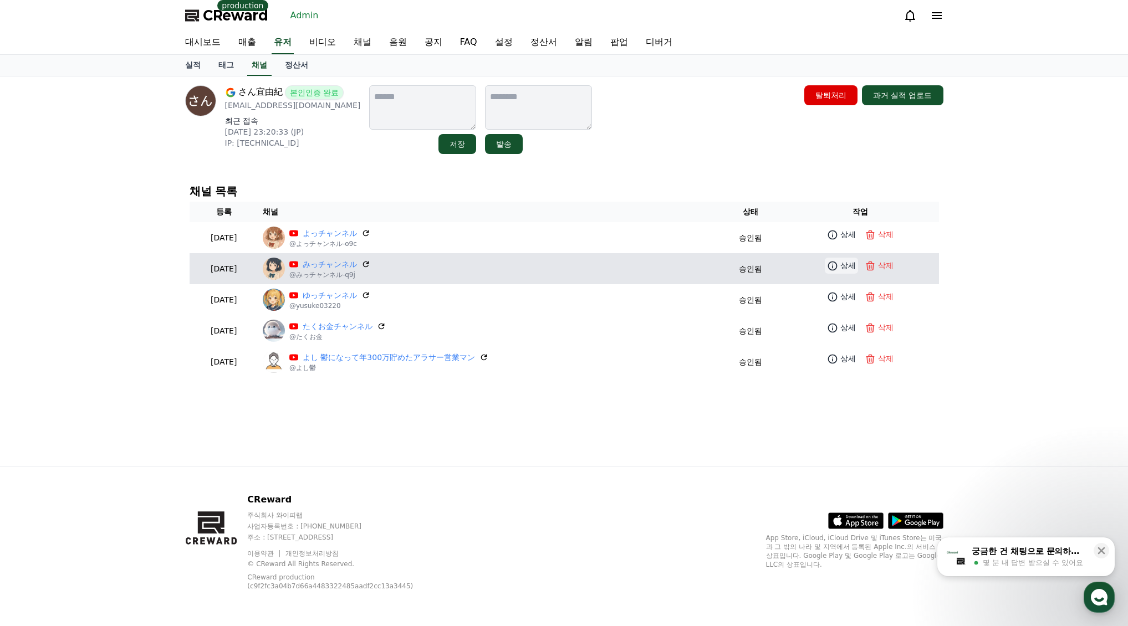
click at [851, 263] on p "상세" at bounding box center [848, 266] width 16 height 12
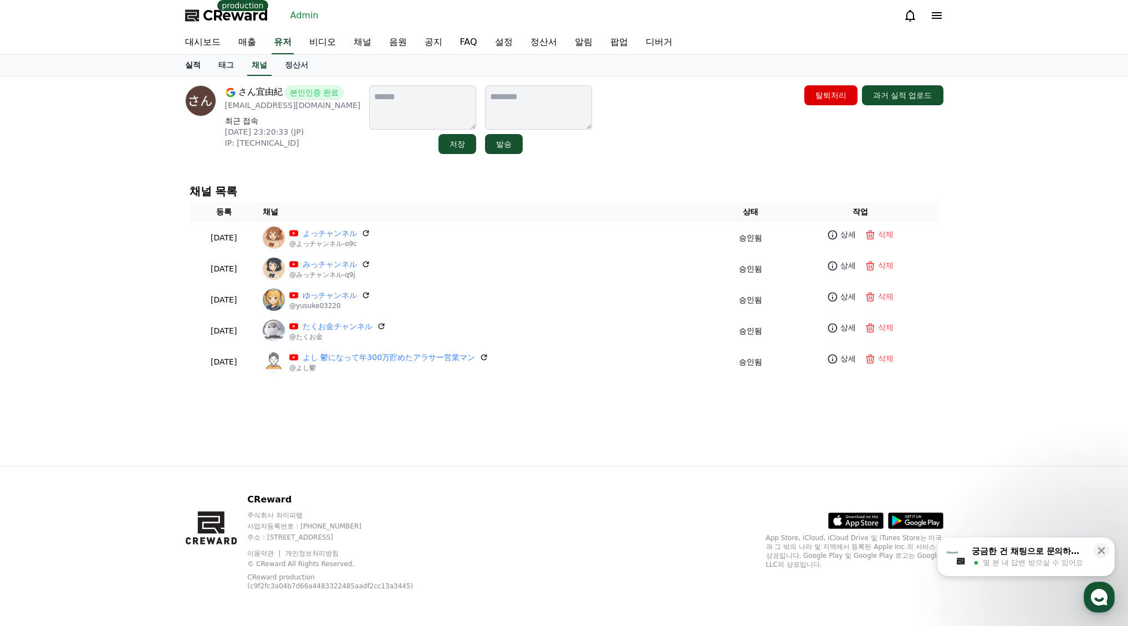
click at [189, 66] on link "실적" at bounding box center [192, 65] width 33 height 21
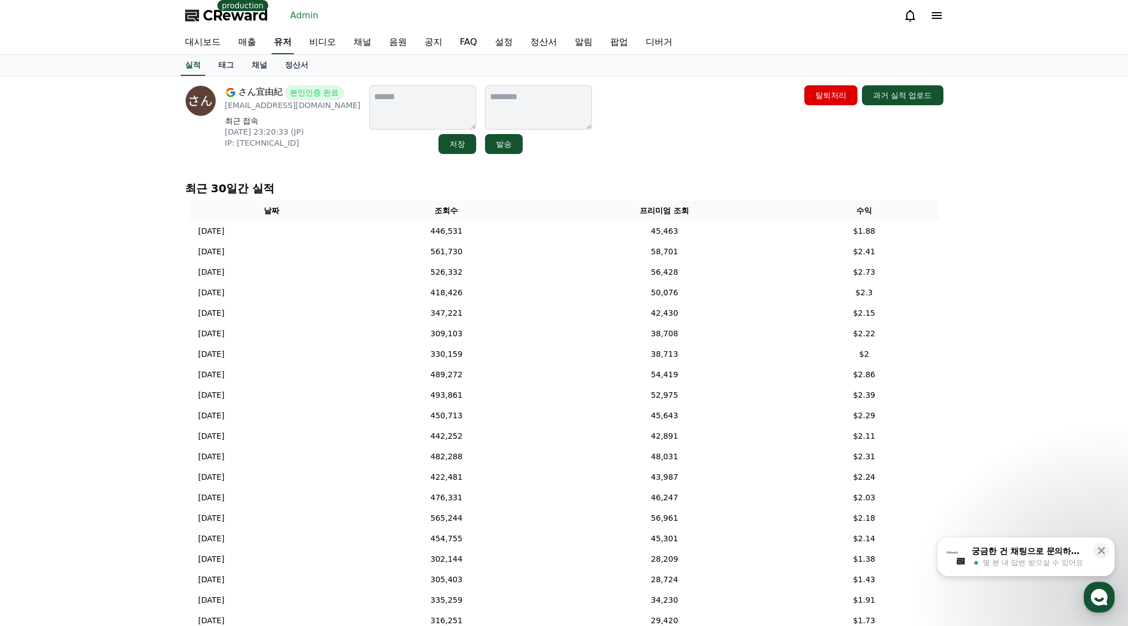
click at [283, 46] on link "유저" at bounding box center [283, 42] width 22 height 23
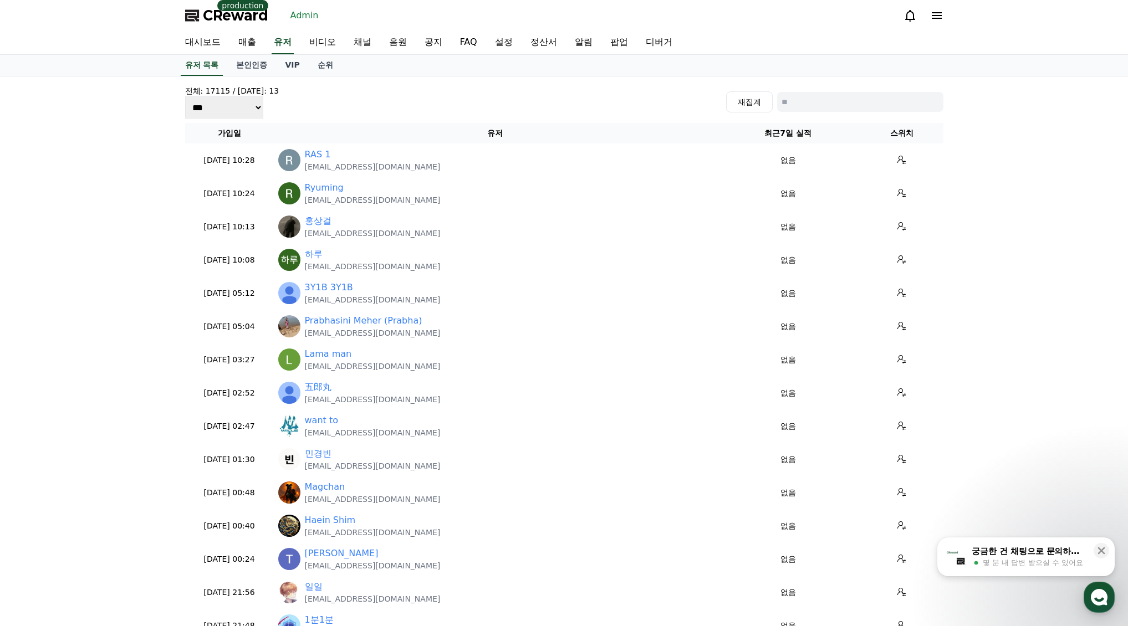
click at [253, 13] on span "CReward" at bounding box center [235, 16] width 65 height 18
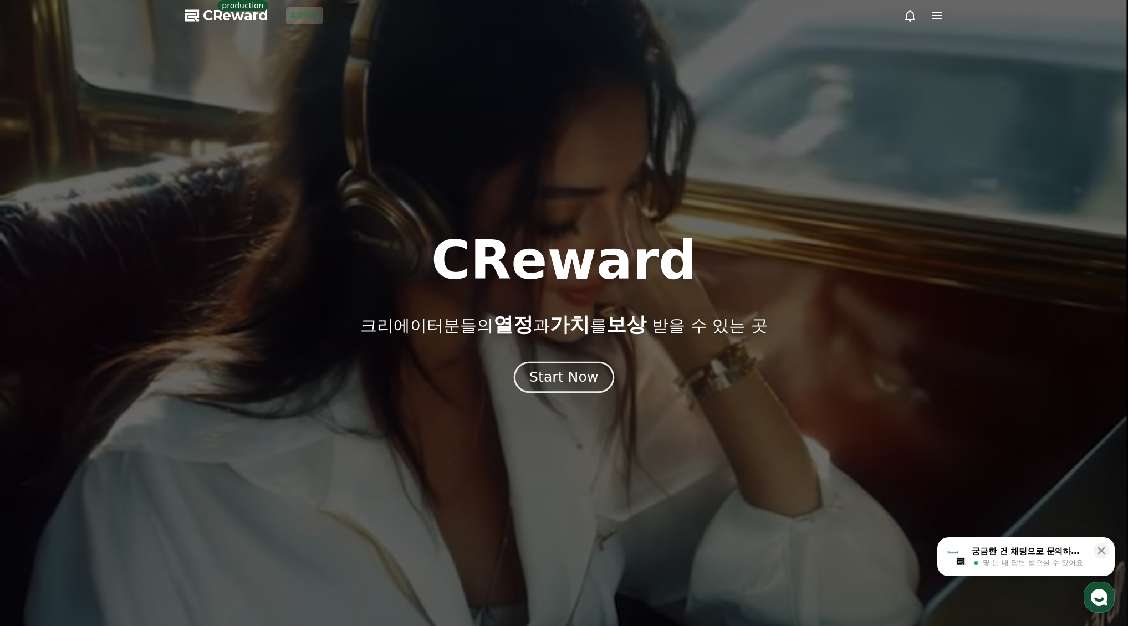
click at [551, 366] on button "Start Now" at bounding box center [564, 378] width 100 height 32
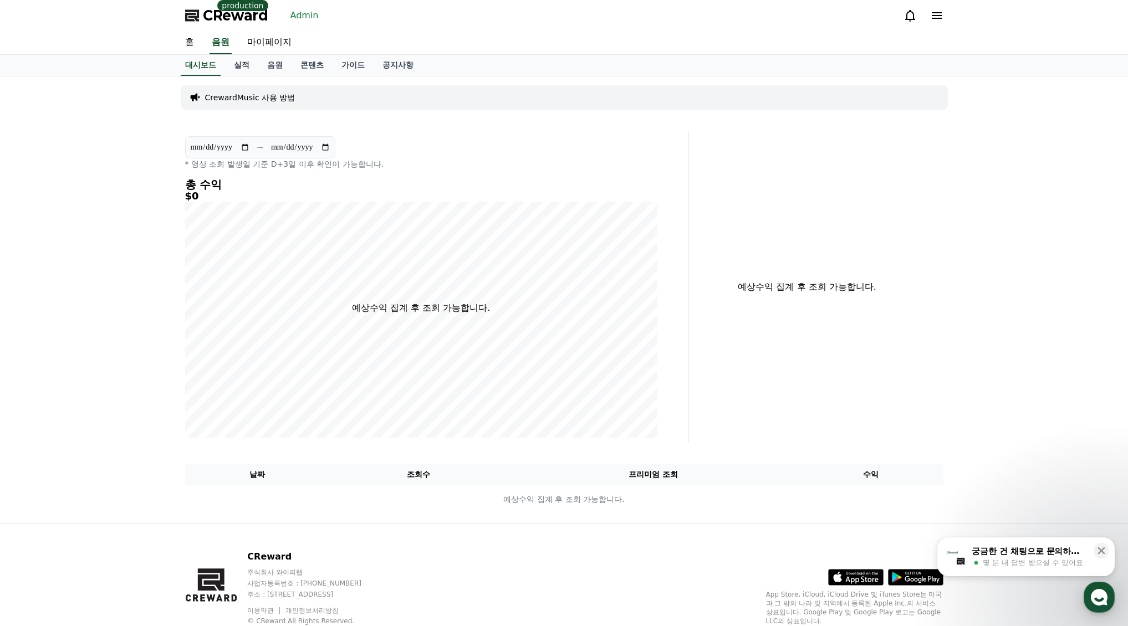
click at [285, 99] on p "CrewardMusic 사용 방법" at bounding box center [250, 97] width 90 height 11
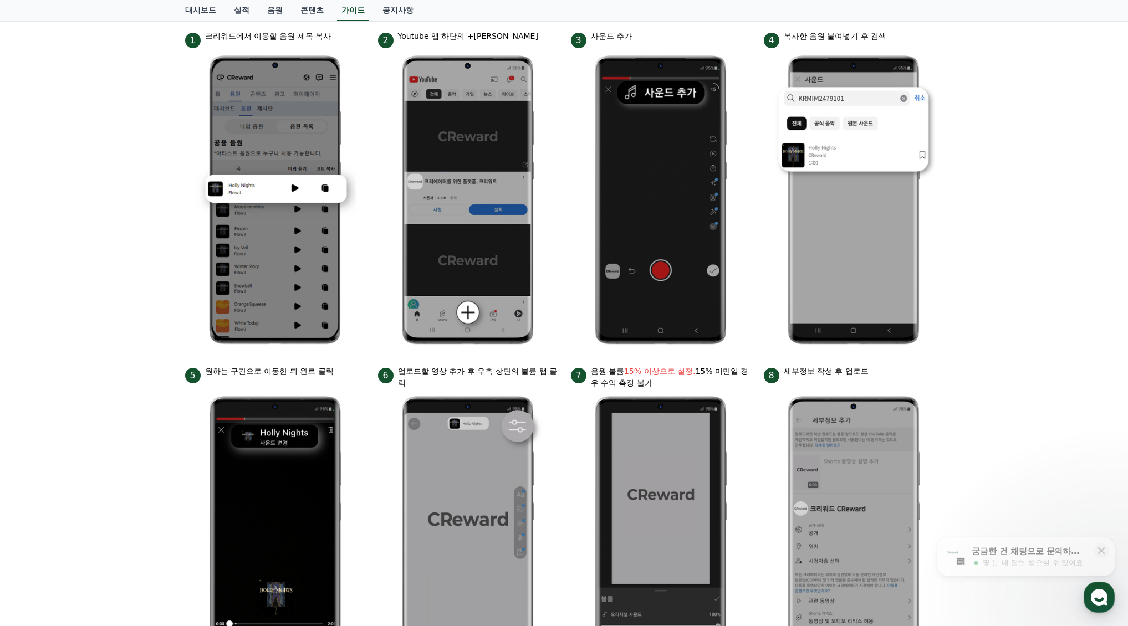
scroll to position [277, 0]
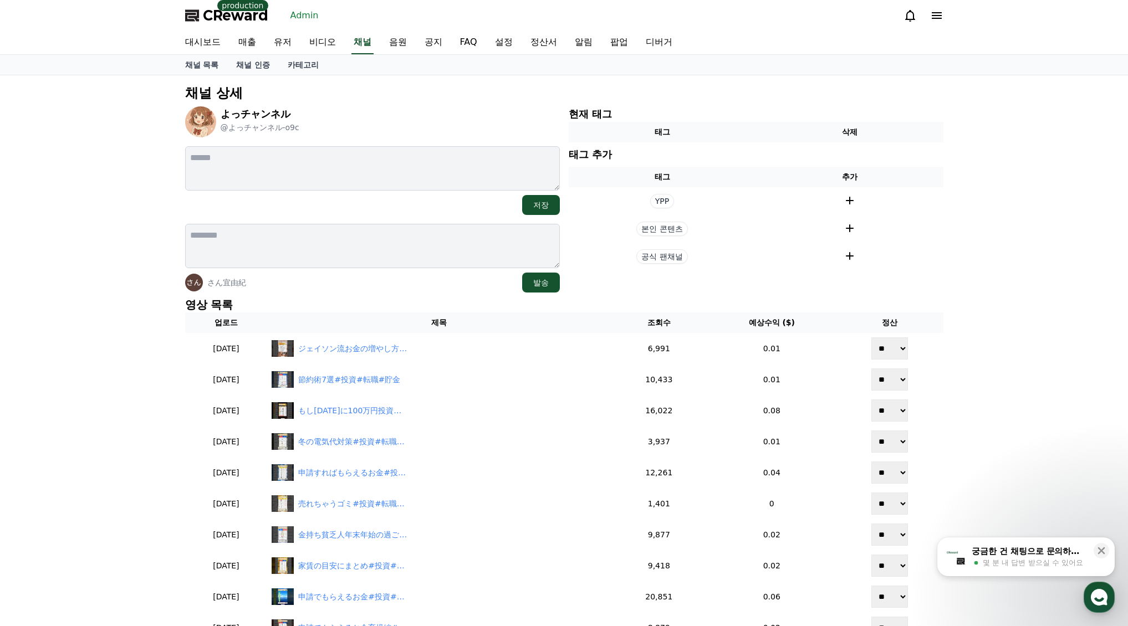
click at [992, 231] on div "채널 상세 よっチャンネル @よっチャンネル-o9c 저장 さん宜由紀 발송 현재 태그 태그 삭제 태그 추가 태그 추가 YPP 본인 콘텐츠 공식 팬채…" at bounding box center [564, 527] width 1128 height 905
click at [980, 290] on div "채널 상세 みっチャンネル @みっチャンネル-q9j 저장 さん宜由紀 발송 현재 태그 태그 삭제 태그 추가 태그 추가 YPP 본인 콘텐츠 공식 팬채…" at bounding box center [564, 527] width 1128 height 905
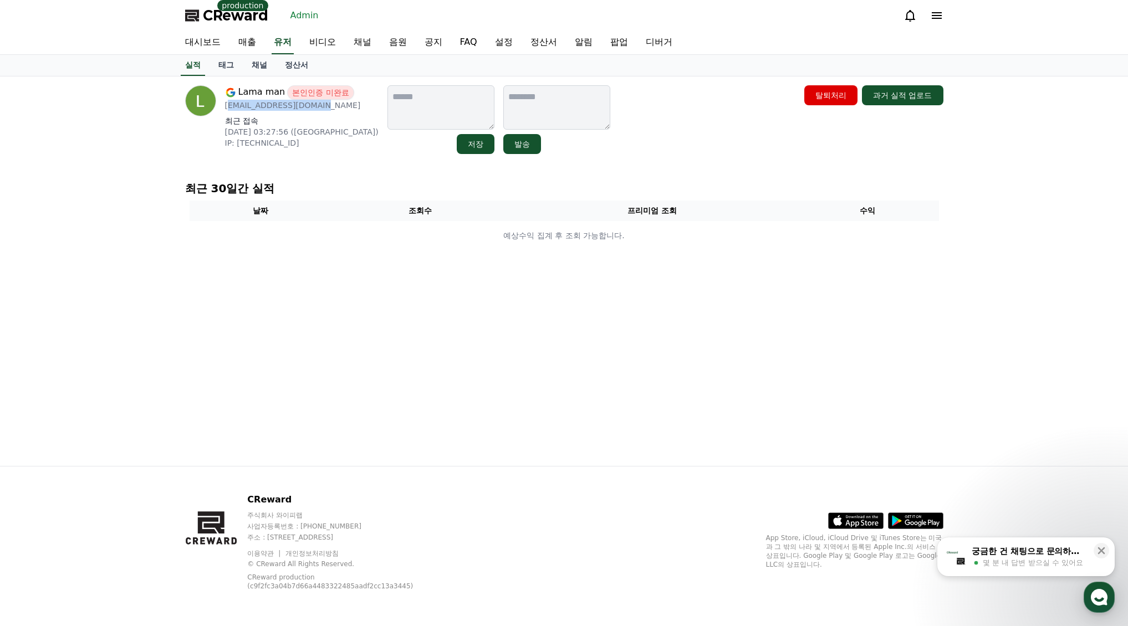
drag, startPoint x: 334, startPoint y: 106, endPoint x: 226, endPoint y: 106, distance: 107.5
click at [226, 106] on p "thatbusguy12@gmail.com" at bounding box center [301, 105] width 153 height 11
click at [317, 107] on p "thatbusguy12@gmail.com" at bounding box center [301, 105] width 153 height 11
drag, startPoint x: 327, startPoint y: 107, endPoint x: 223, endPoint y: 108, distance: 104.2
click at [223, 108] on div "Lama man 본인인증 미완료 thatbusguy12@gmail.com 최근 접속 2025-09-09 03:27:56 (IL) IP: 2a0…" at bounding box center [281, 119] width 193 height 69
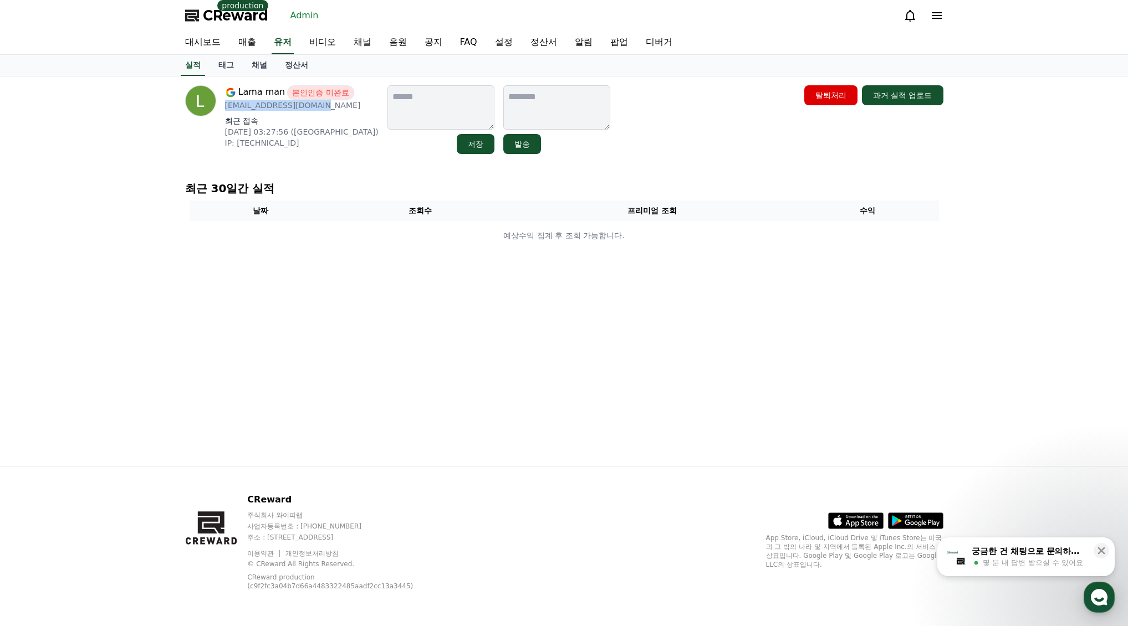
copy p "thatbusguy12@gmail.com"
click at [244, 68] on link "채널" at bounding box center [259, 65] width 33 height 21
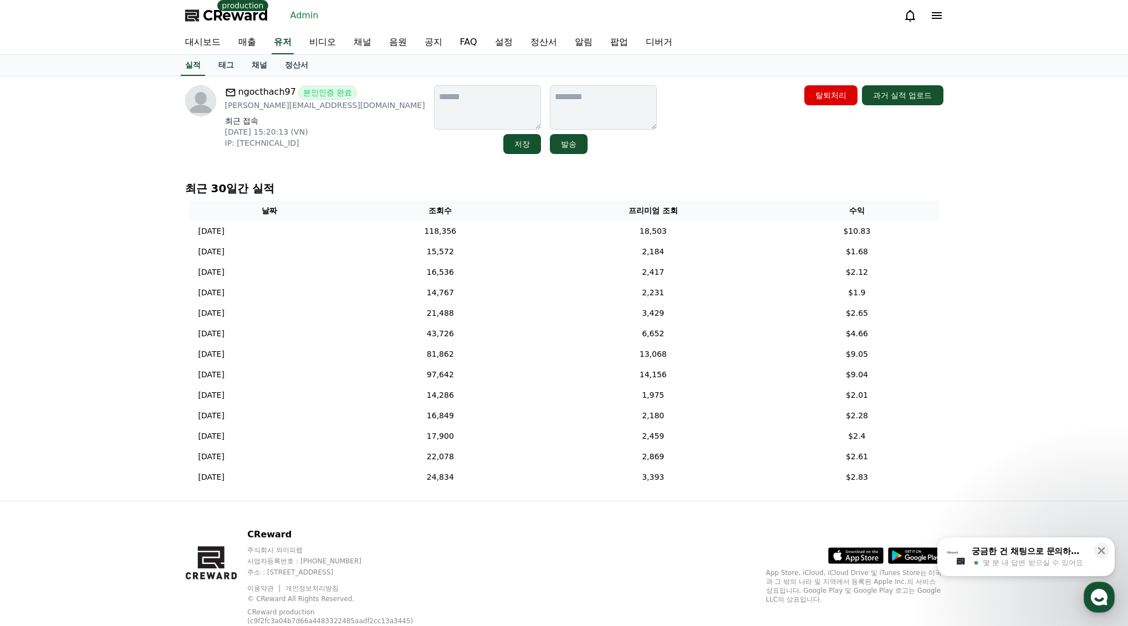
click at [632, 173] on div "ngocthach97 본인인증 완료 [PERSON_NAME][EMAIL_ADDRESS][DOMAIN_NAME] 최근 접속 [DATE] 15:2…" at bounding box center [564, 288] width 776 height 424
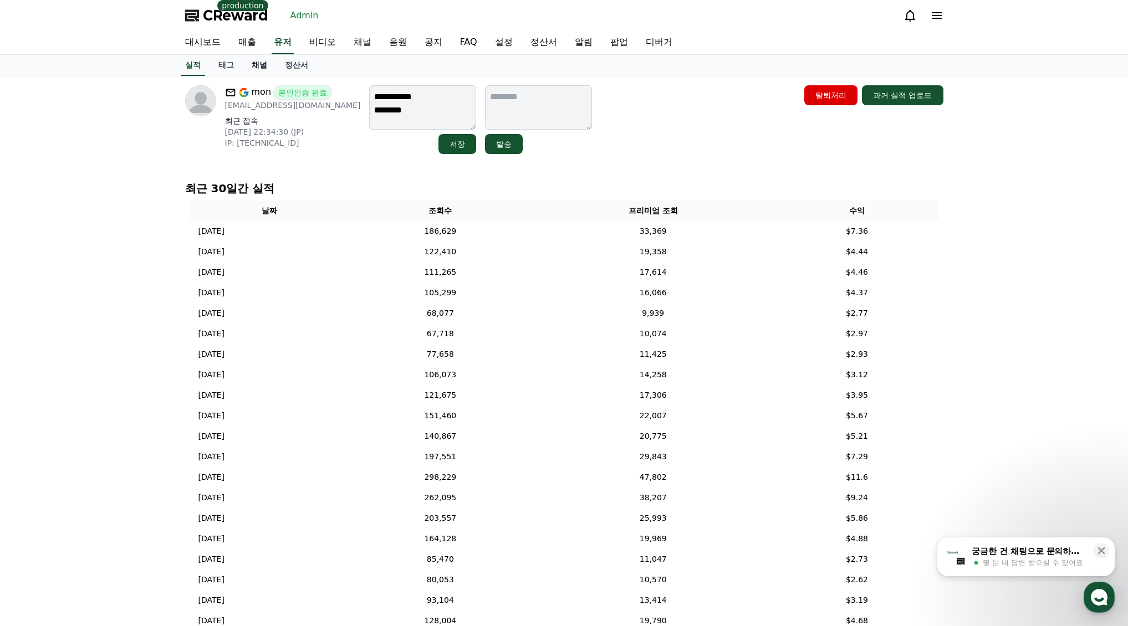
click at [257, 68] on link "채널" at bounding box center [259, 65] width 33 height 21
click at [259, 64] on link "채널" at bounding box center [259, 65] width 33 height 21
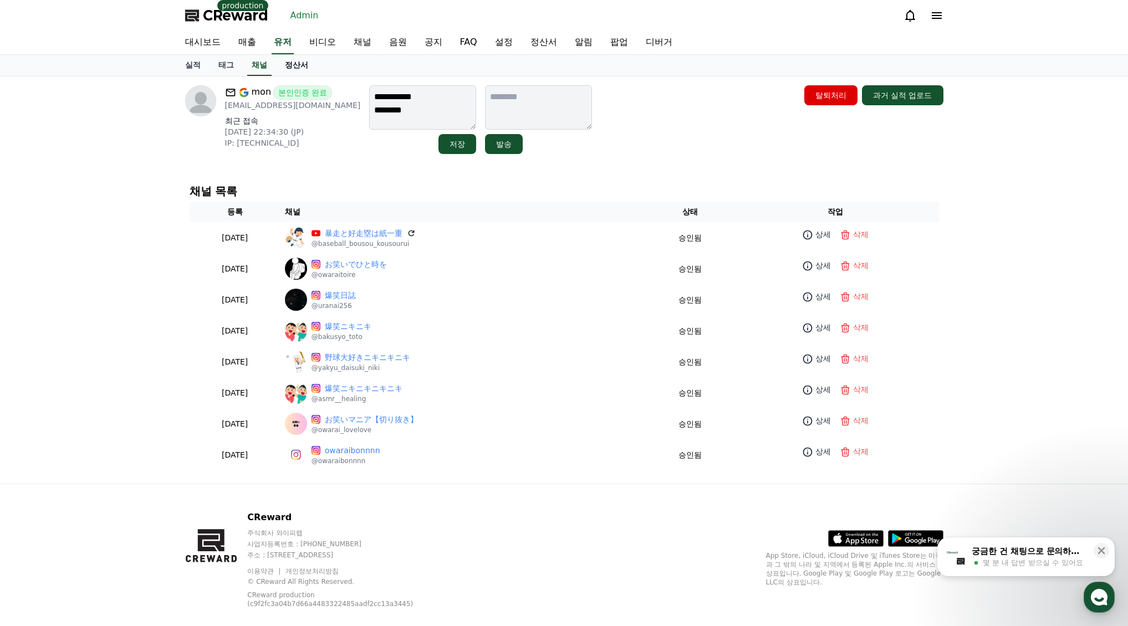
click at [296, 70] on link "정산서" at bounding box center [296, 65] width 41 height 21
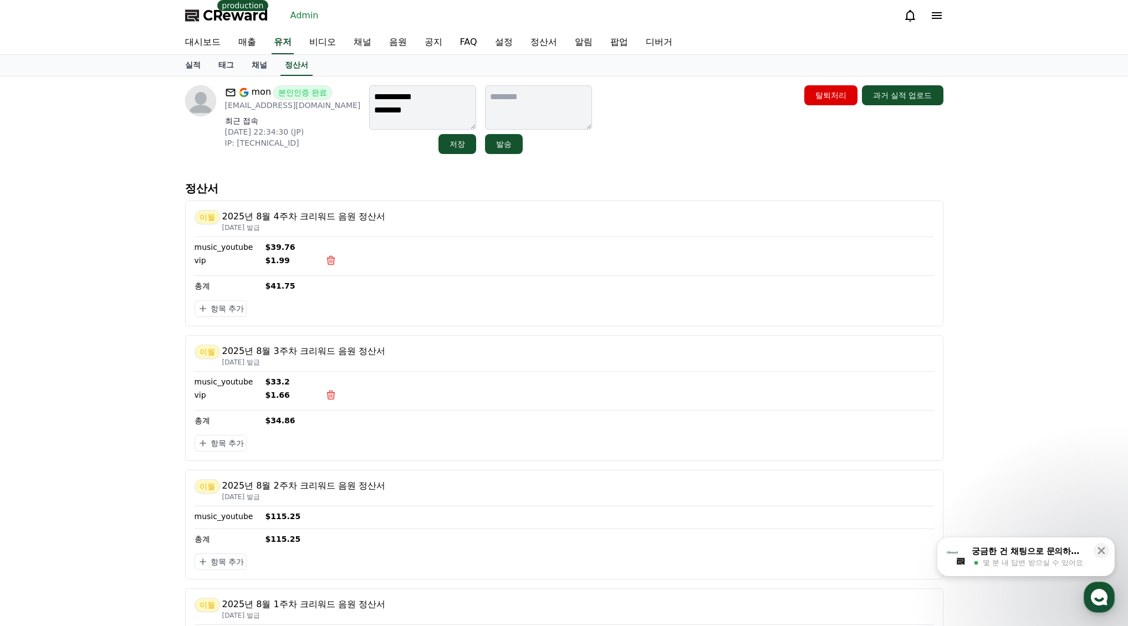
click at [103, 188] on div "**********" at bounding box center [564, 391] width 1128 height 631
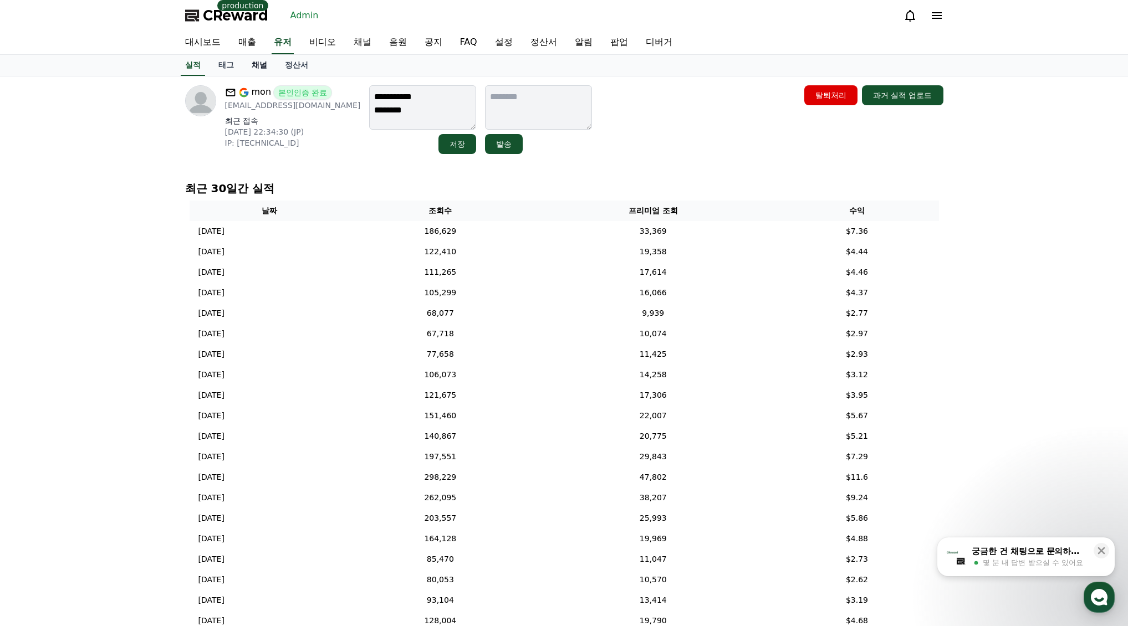
click at [248, 70] on link "채널" at bounding box center [259, 65] width 33 height 21
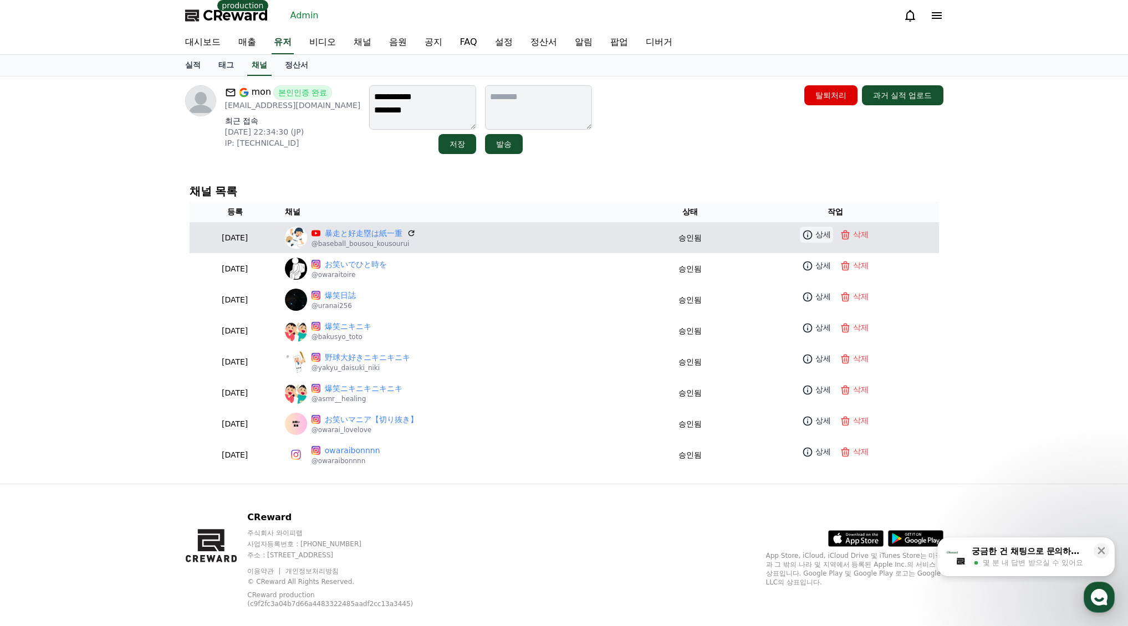
click at [817, 233] on link "상세" at bounding box center [816, 235] width 33 height 16
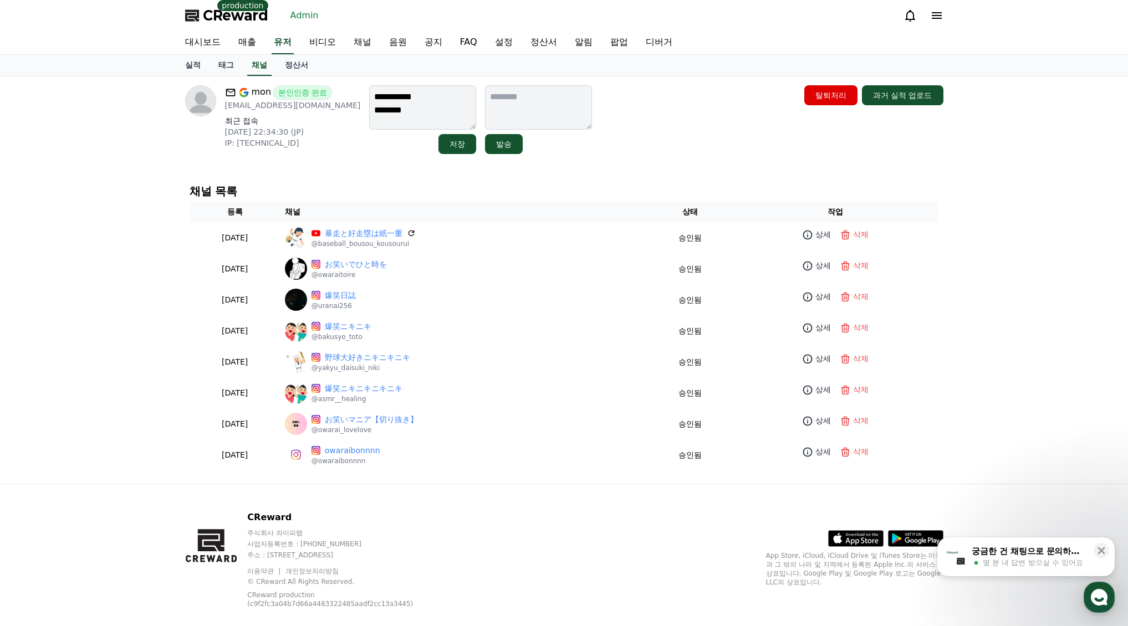
click at [593, 178] on div "채널 목록 등록 채널 상태 작업 [DATE] 08-05 暴走と好走塁は紙一重 @baseball_bousou_kousourui 승인됨 상세 삭제 …" at bounding box center [564, 327] width 767 height 303
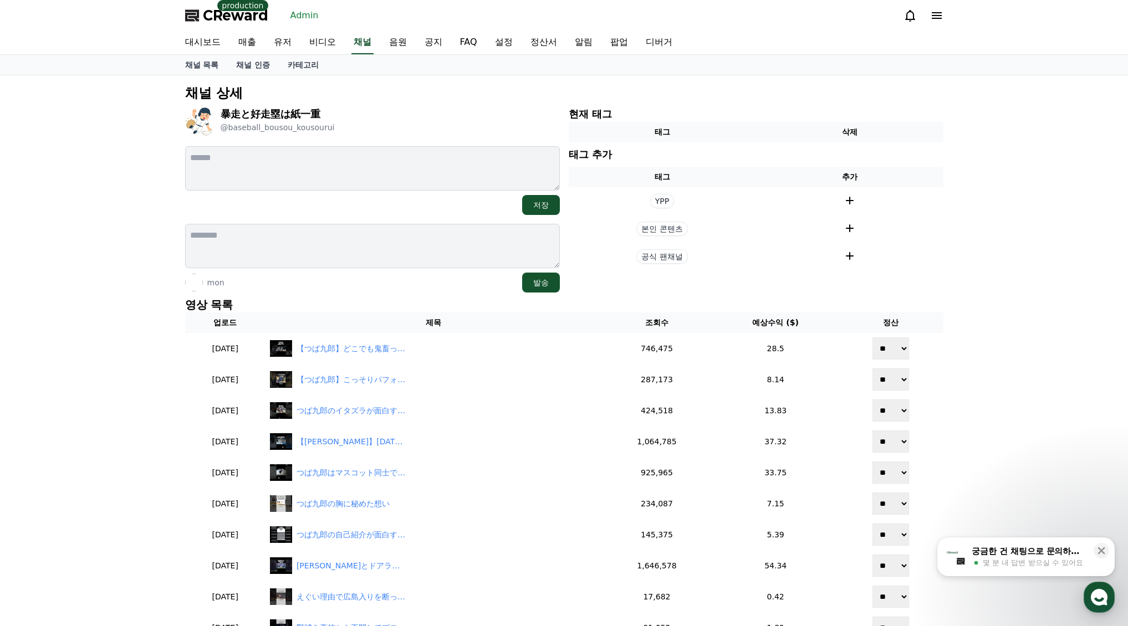
click at [411, 297] on p "영상 목록" at bounding box center [564, 305] width 758 height 16
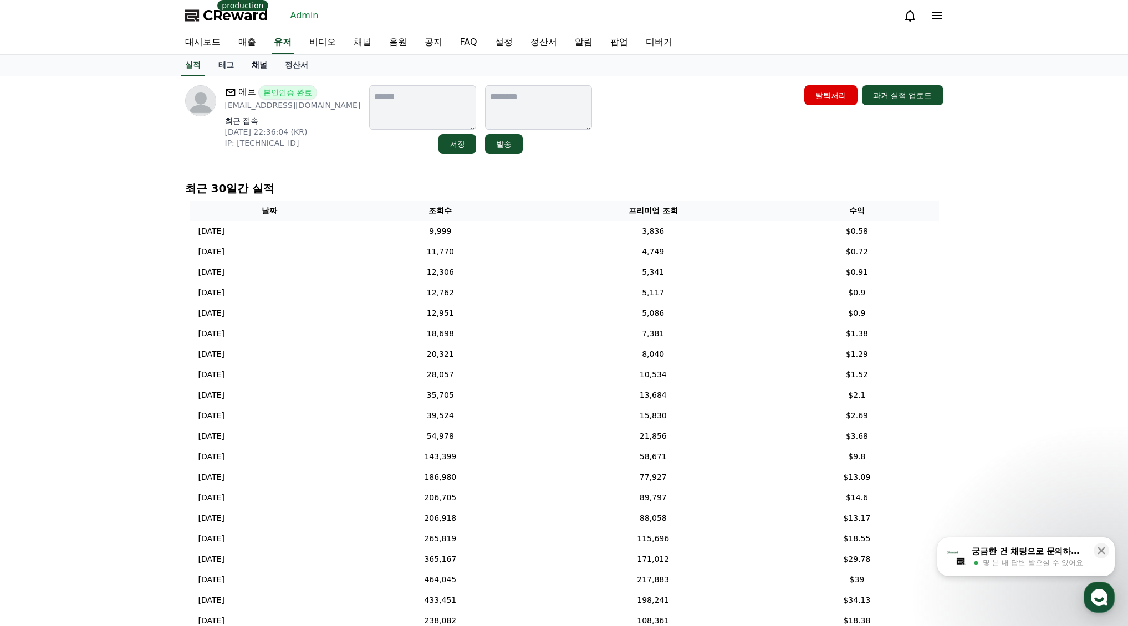
click at [264, 66] on link "채널" at bounding box center [259, 65] width 33 height 21
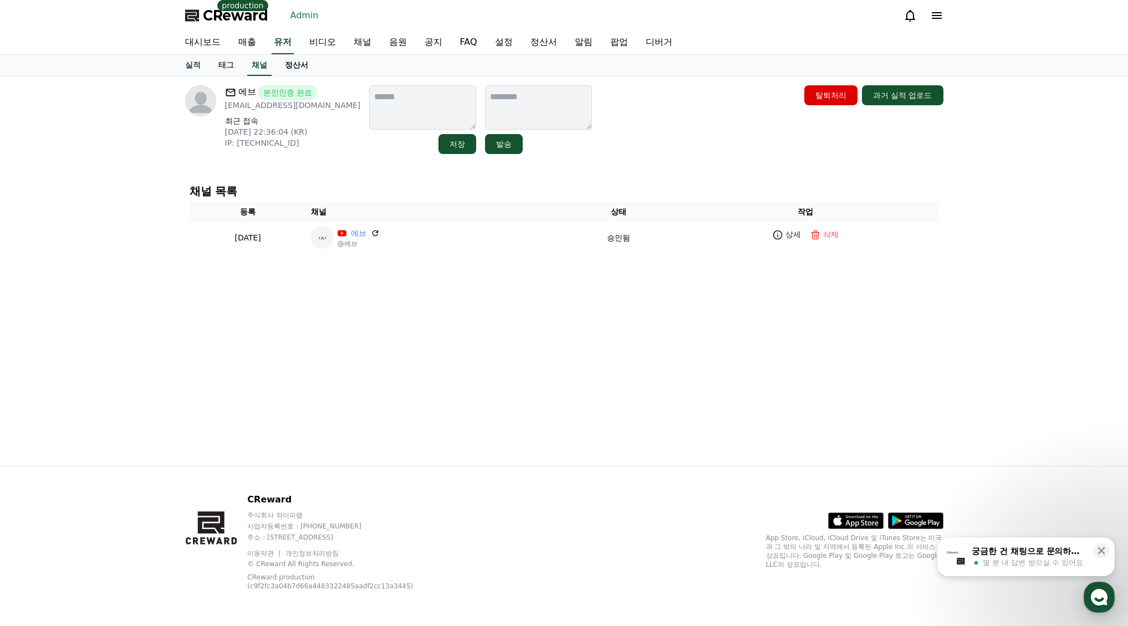
click at [288, 66] on link "정산서" at bounding box center [296, 65] width 41 height 21
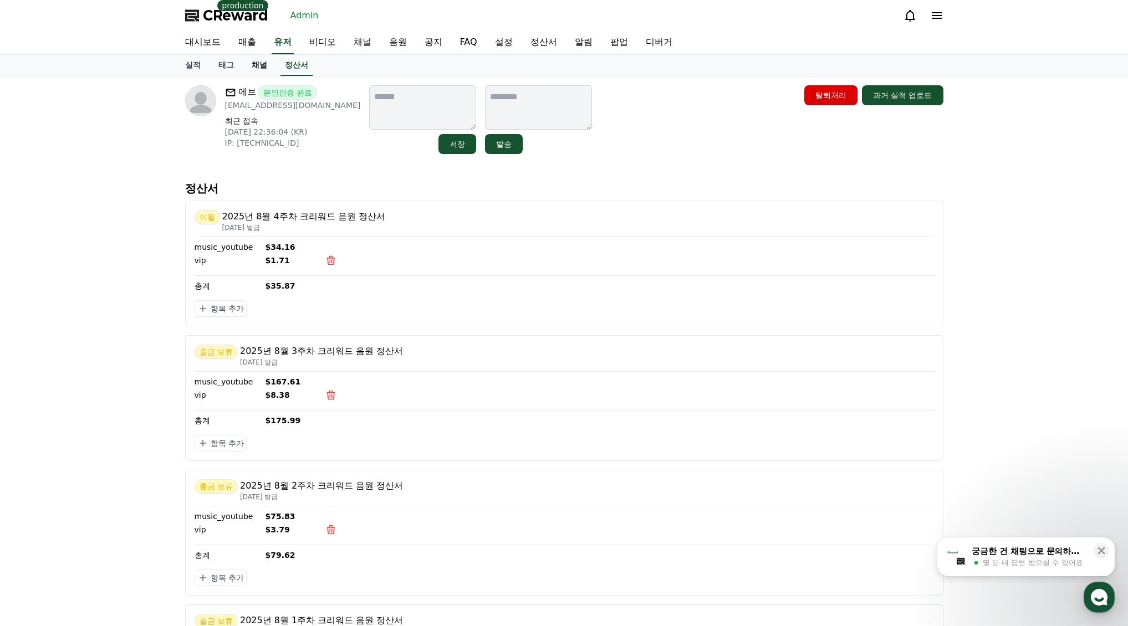
click at [257, 65] on link "채널" at bounding box center [259, 65] width 33 height 21
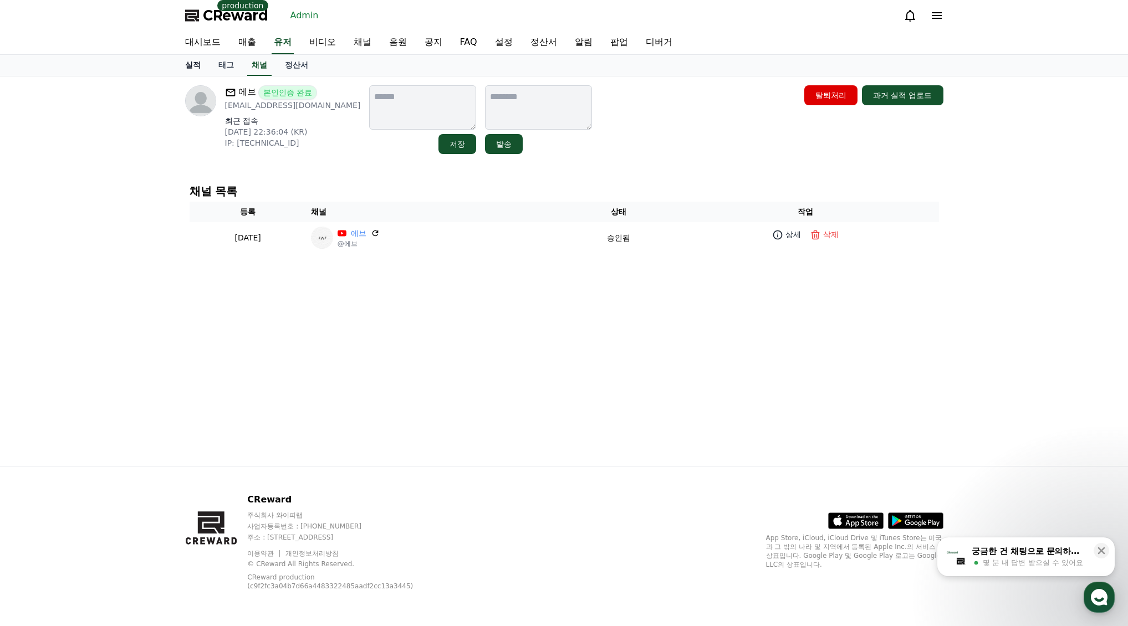
click at [181, 65] on link "실적" at bounding box center [192, 65] width 33 height 21
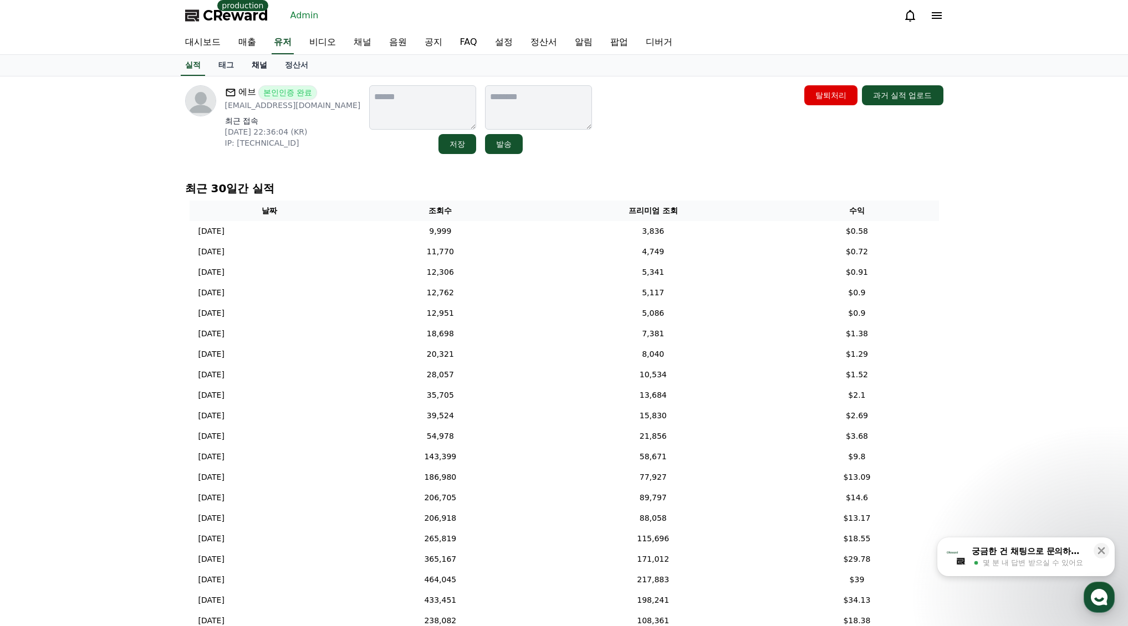
click at [264, 64] on link "채널" at bounding box center [259, 65] width 33 height 21
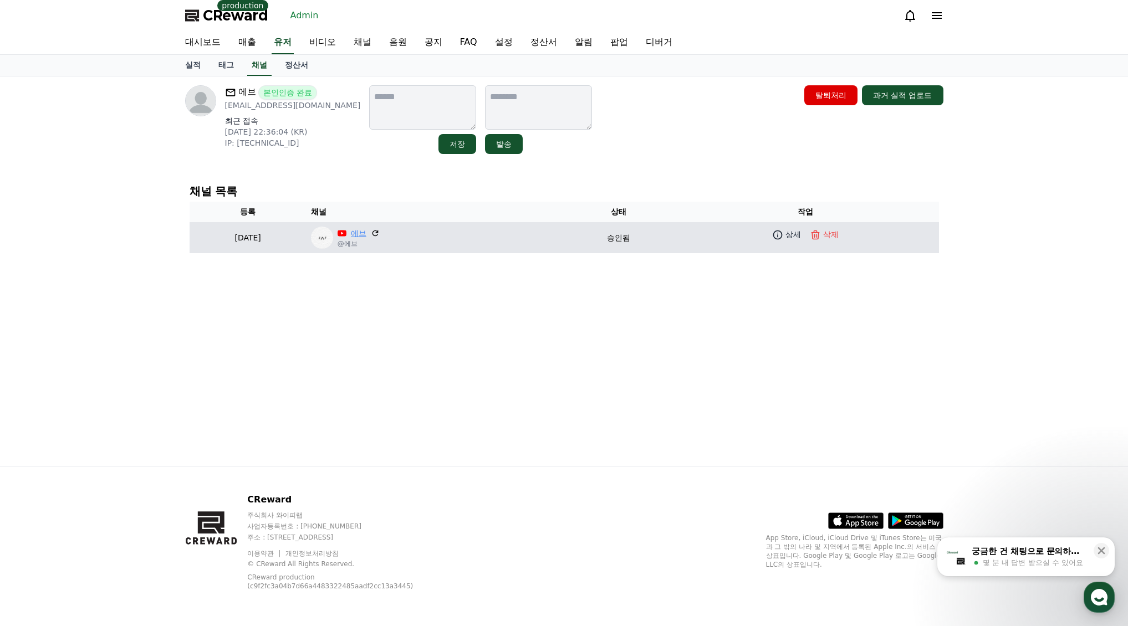
click at [391, 231] on td "에브 @에브" at bounding box center [435, 237] width 259 height 31
click at [366, 232] on link "에브" at bounding box center [359, 234] width 16 height 12
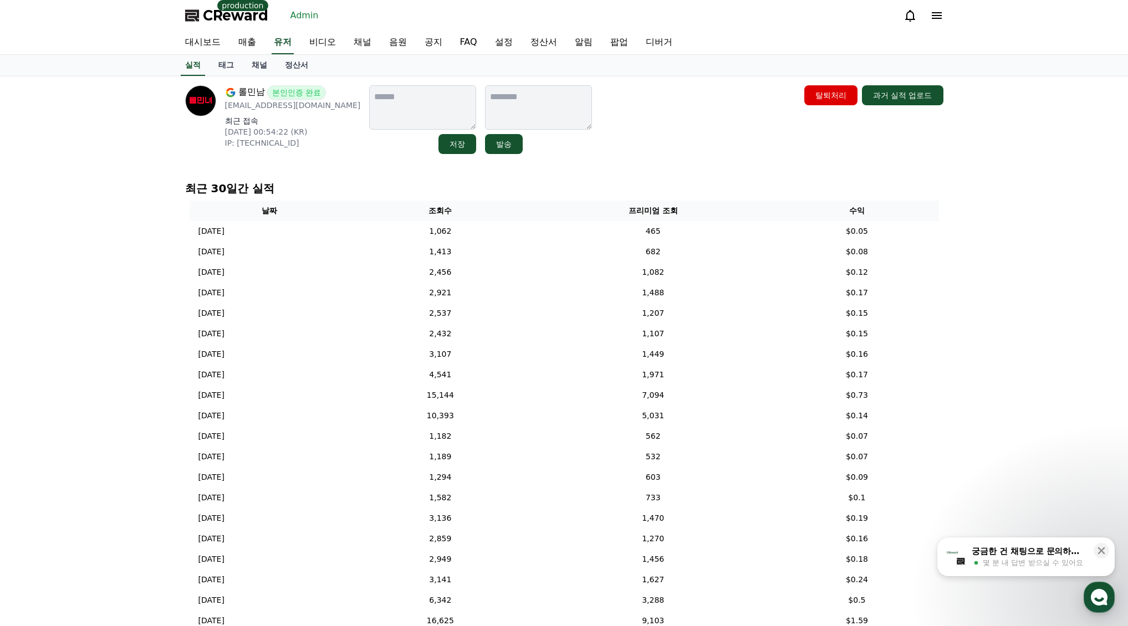
drag, startPoint x: 254, startPoint y: 65, endPoint x: 254, endPoint y: 85, distance: 19.9
click at [254, 67] on link "채널" at bounding box center [259, 65] width 33 height 21
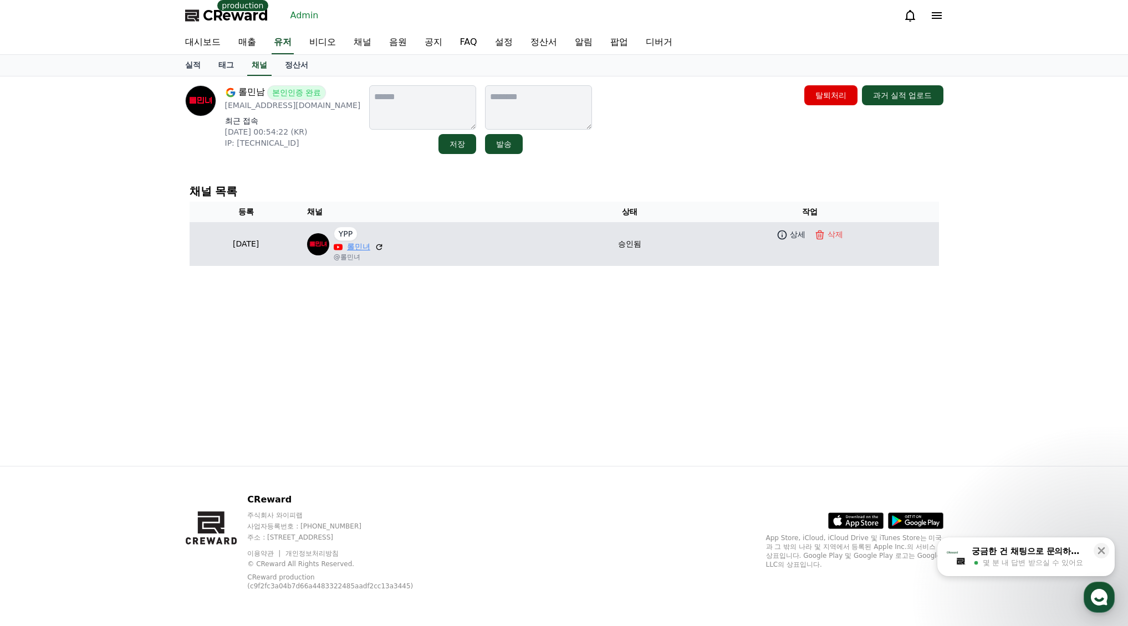
click at [370, 247] on link "롤민녀" at bounding box center [358, 247] width 23 height 12
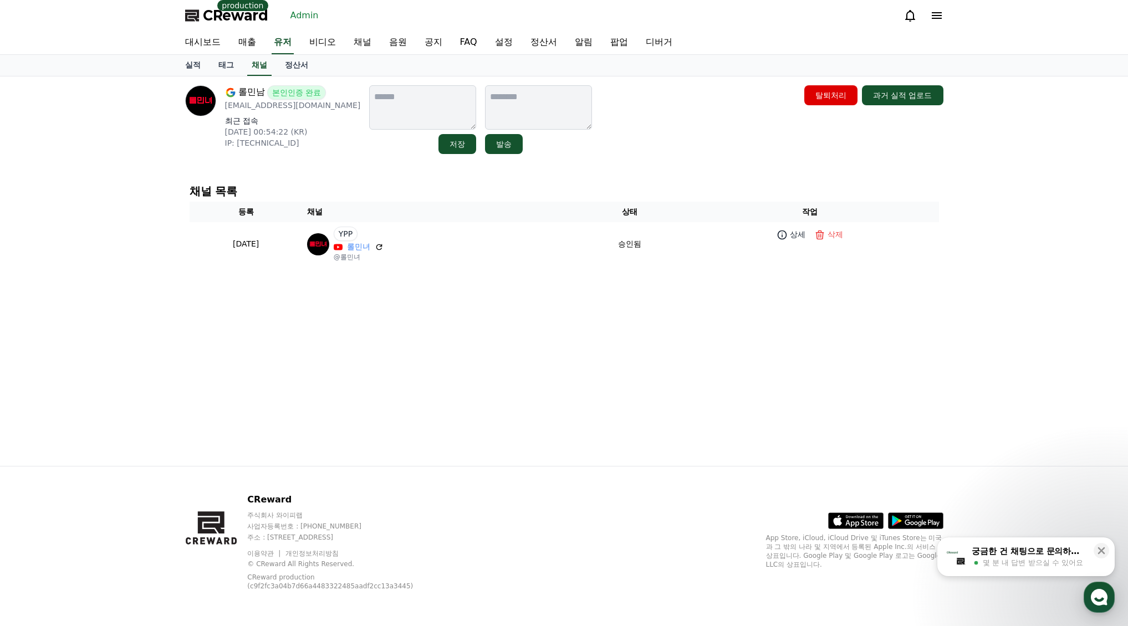
click at [956, 217] on div "롤민남 본인인증 완료 [EMAIL_ADDRESS][DOMAIN_NAME] 최근 접속 [DATE] 00:54:22 (KR) IP: [TECHNI…" at bounding box center [564, 271] width 1128 height 390
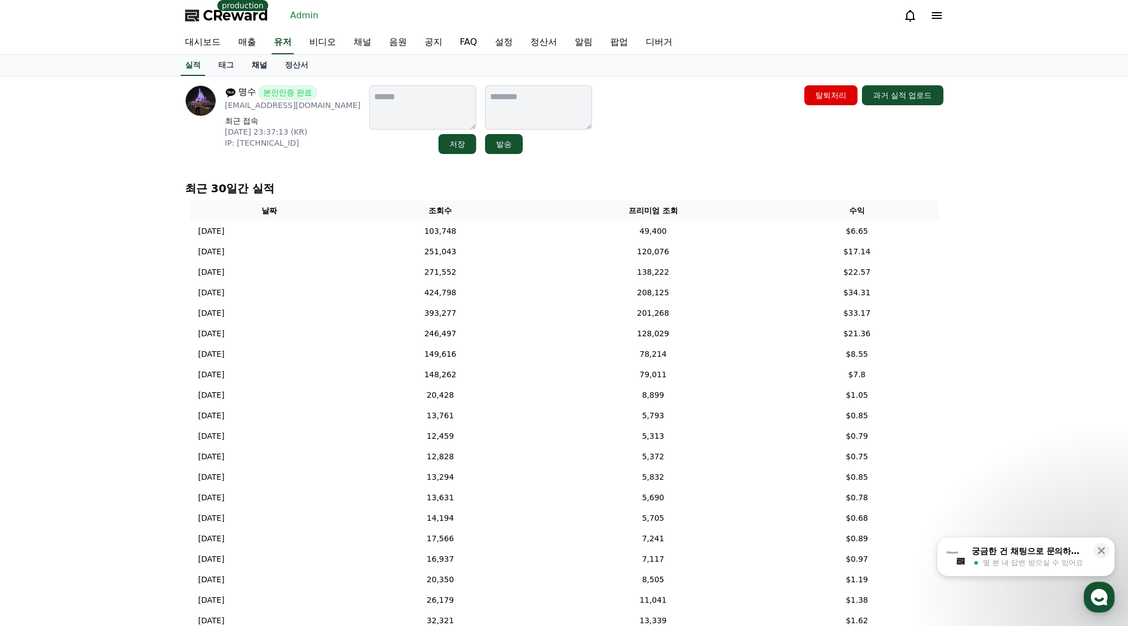
click at [263, 66] on link "채널" at bounding box center [259, 65] width 33 height 21
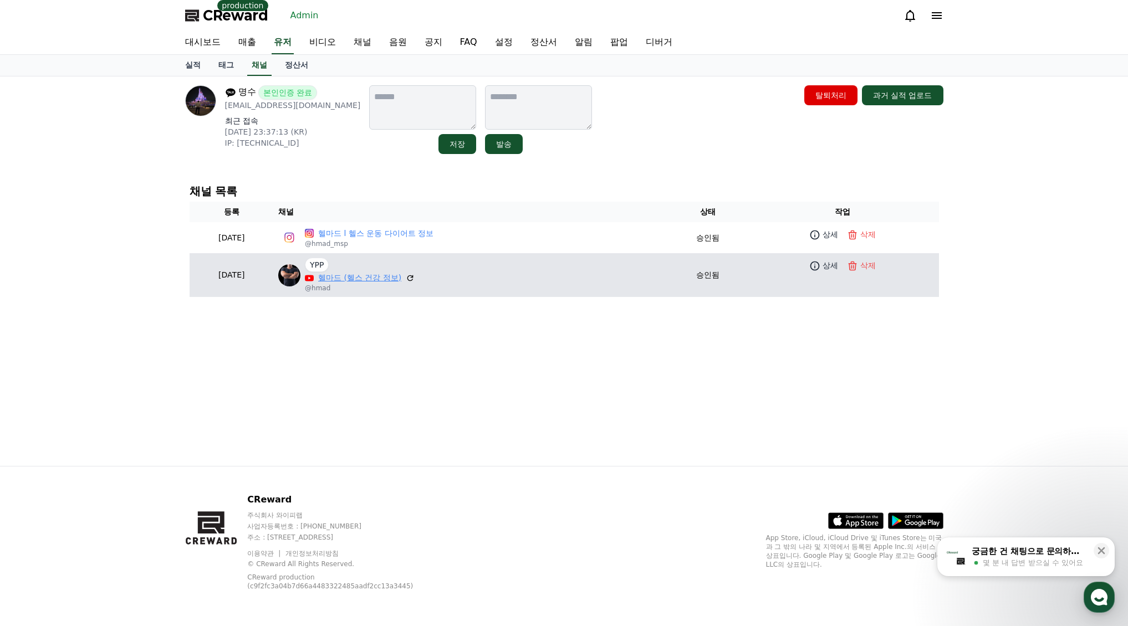
click at [388, 277] on link "헬마드 (헬스 건강 정보)" at bounding box center [359, 278] width 83 height 12
